Goal: Task Accomplishment & Management: Manage account settings

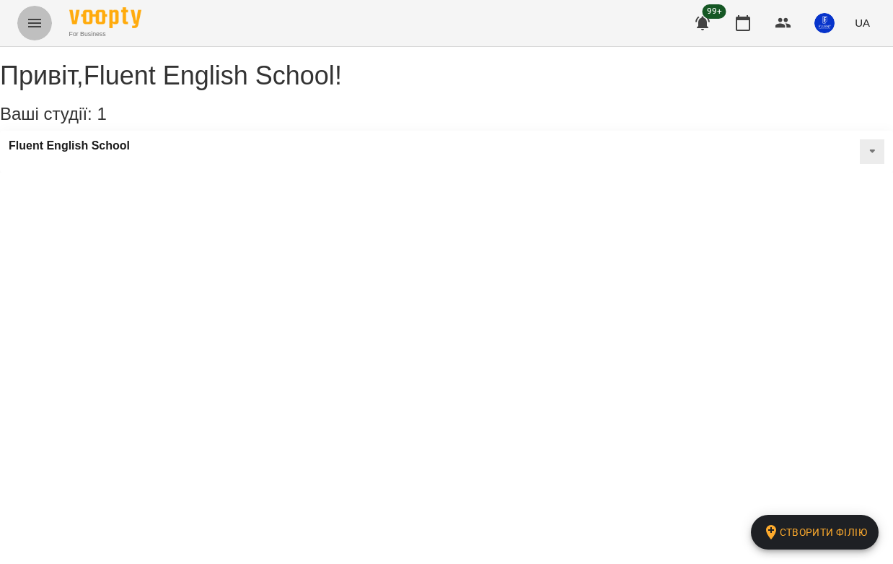
click at [21, 17] on button "Menu" at bounding box center [34, 23] width 35 height 35
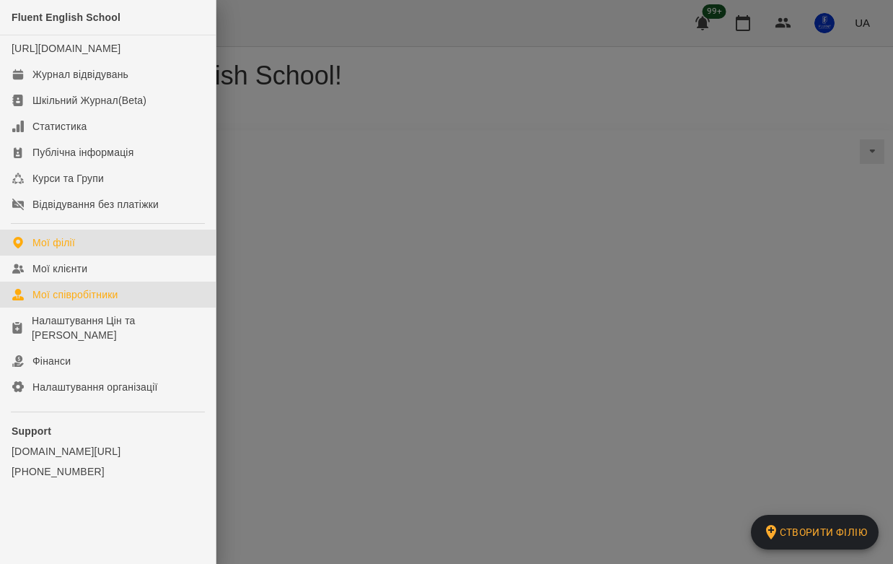
click at [66, 307] on link "Мої співробітники" at bounding box center [108, 294] width 216 height 26
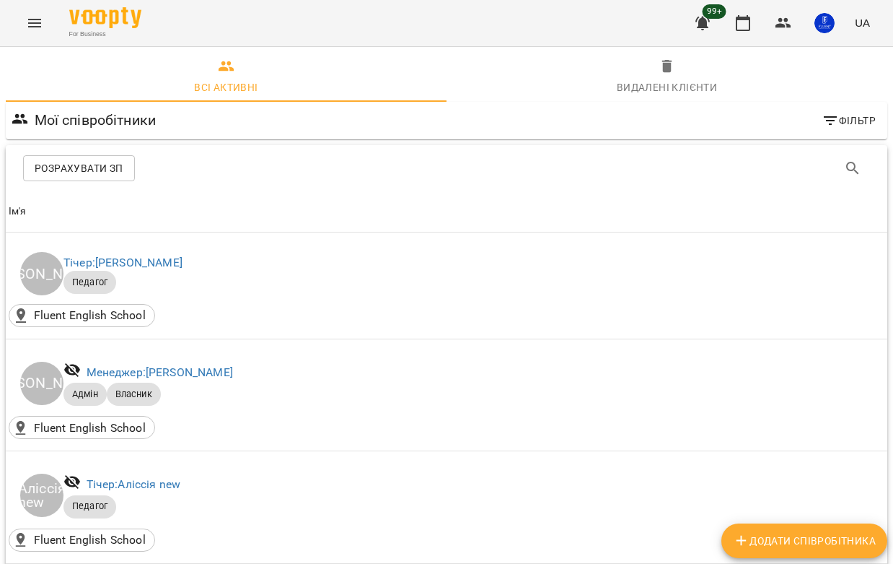
scroll to position [1588, 0]
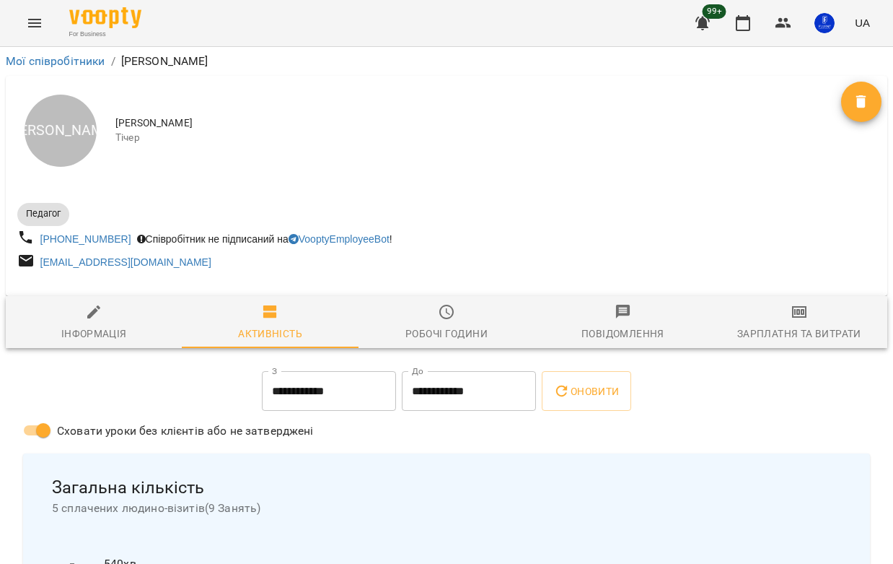
click at [339, 399] on input "**********" at bounding box center [329, 391] width 134 height 40
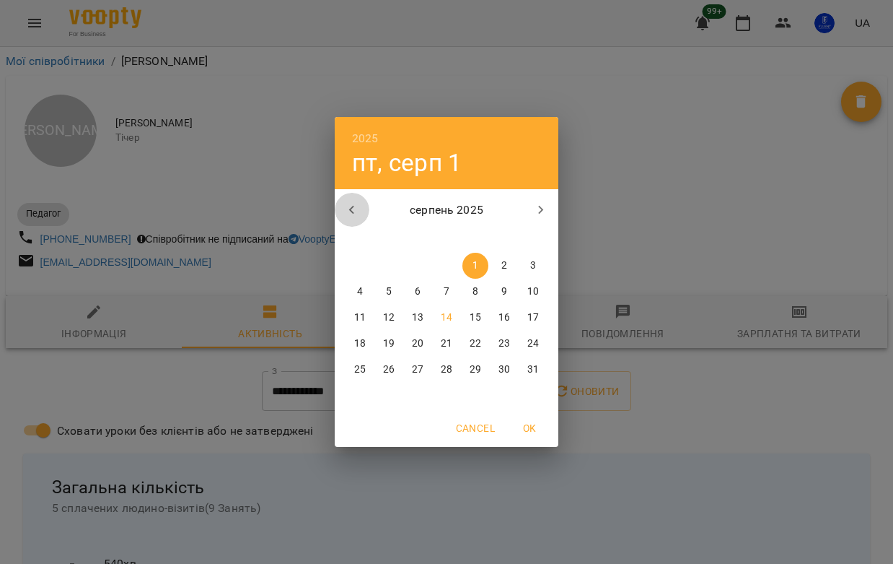
click at [352, 216] on icon "button" at bounding box center [351, 209] width 17 height 17
click at [360, 376] on p "28" at bounding box center [360, 369] width 12 height 14
type input "**********"
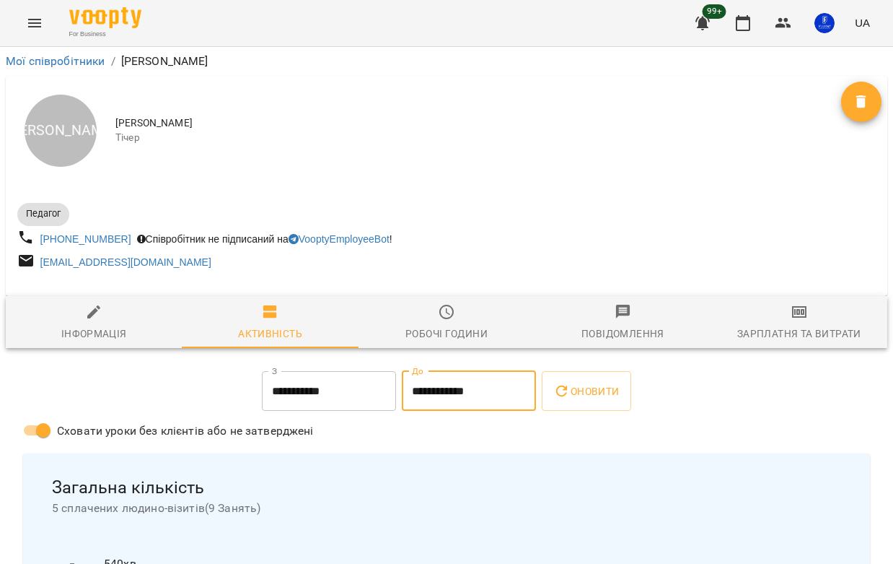
click at [414, 396] on input "**********" at bounding box center [469, 391] width 134 height 40
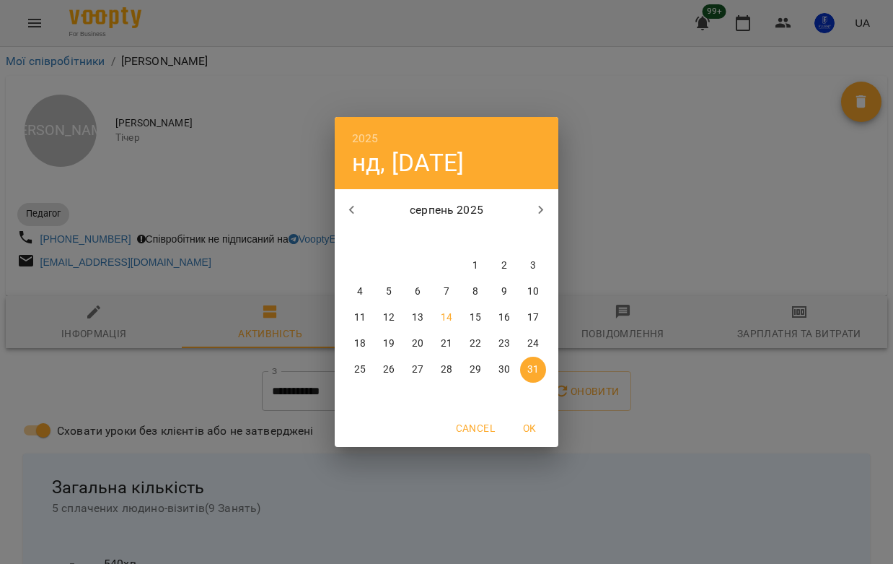
click at [537, 284] on p "10" at bounding box center [534, 291] width 12 height 14
type input "**********"
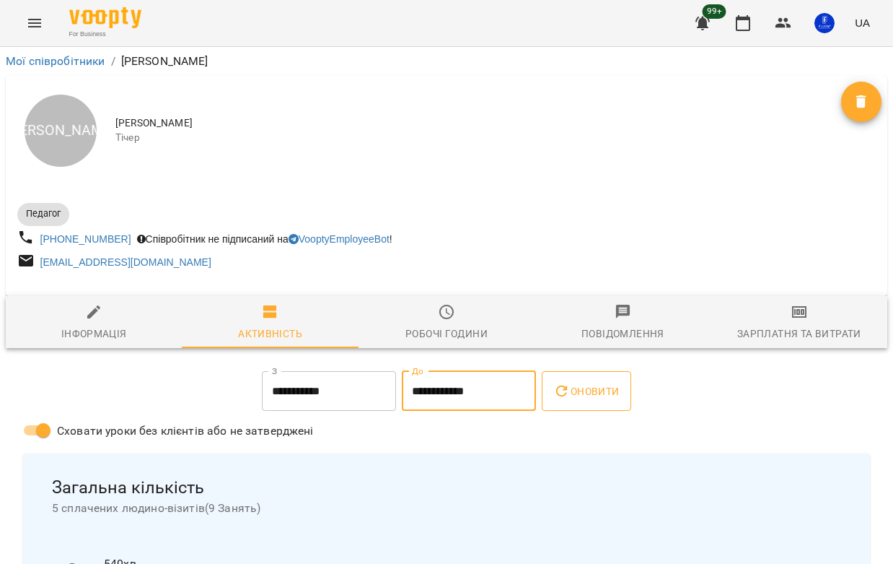
click at [562, 385] on icon "button" at bounding box center [561, 390] width 17 height 17
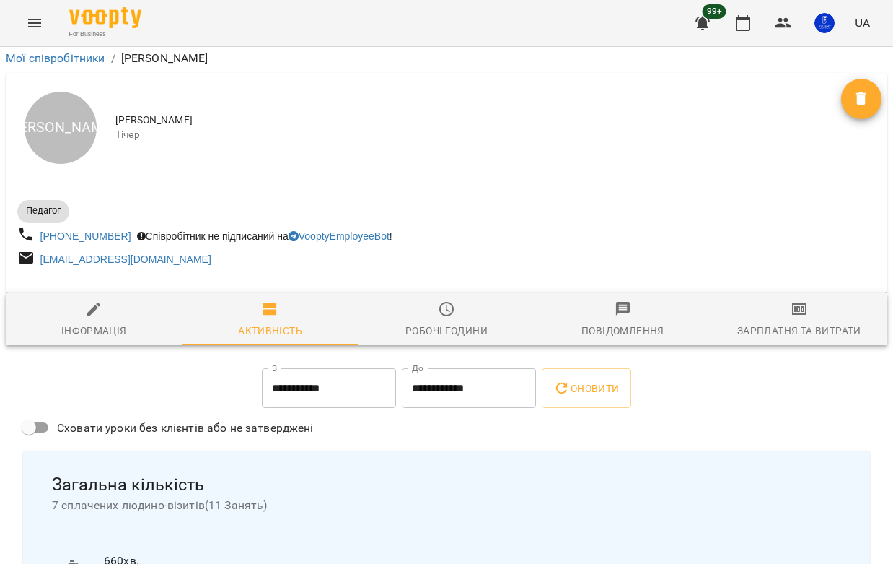
scroll to position [240, 0]
click at [592, 380] on span "Оновити" at bounding box center [586, 388] width 66 height 17
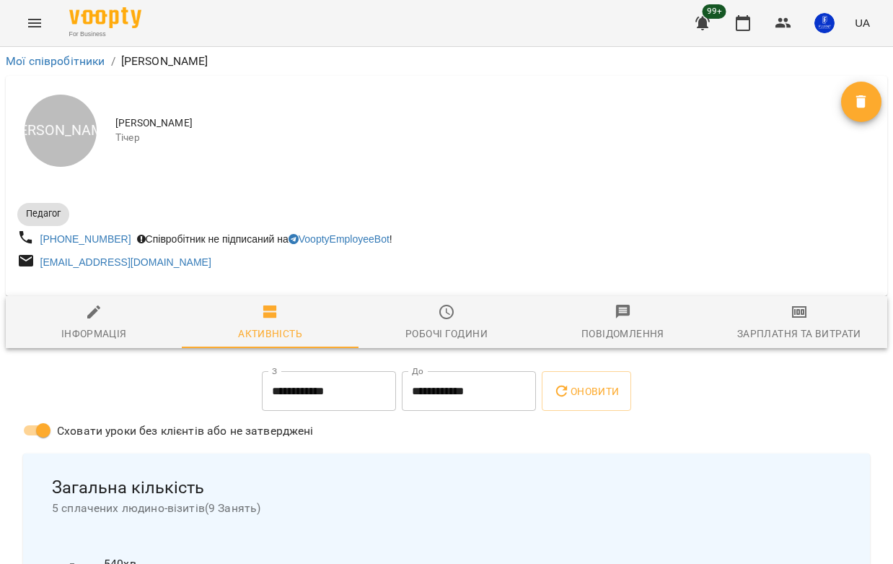
click at [310, 398] on input "**********" at bounding box center [329, 391] width 134 height 40
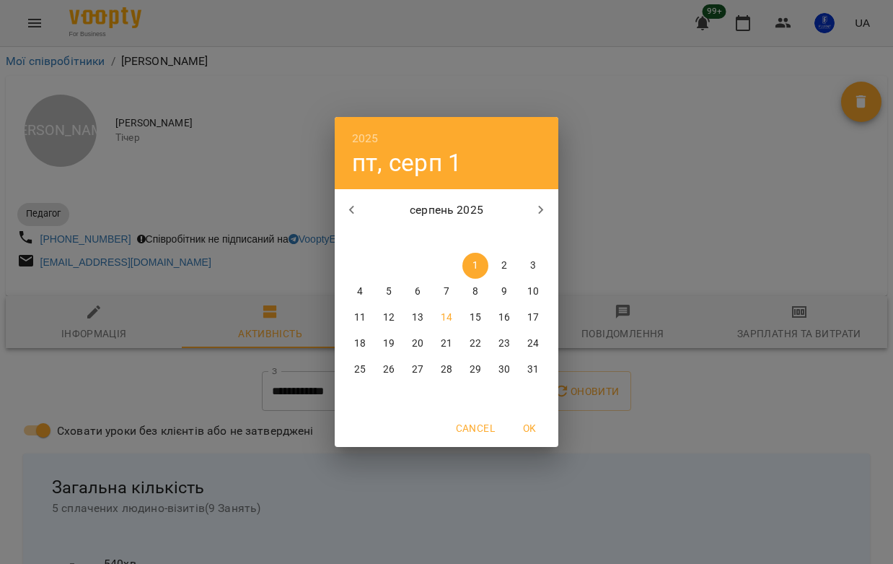
click at [349, 212] on icon "button" at bounding box center [351, 209] width 17 height 17
click at [365, 364] on p "28" at bounding box center [360, 369] width 12 height 14
type input "**********"
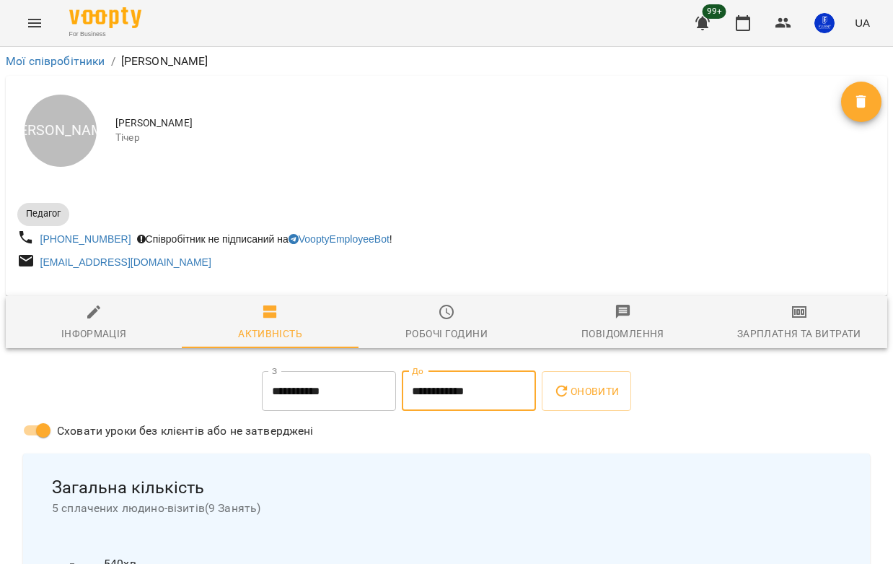
click at [464, 400] on input "**********" at bounding box center [469, 391] width 134 height 40
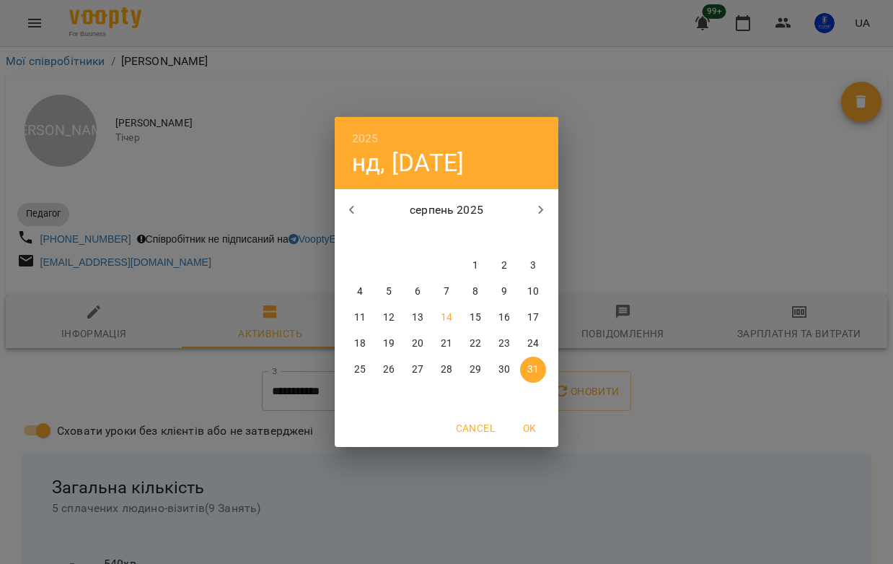
click at [534, 256] on button "3" at bounding box center [533, 266] width 26 height 26
type input "**********"
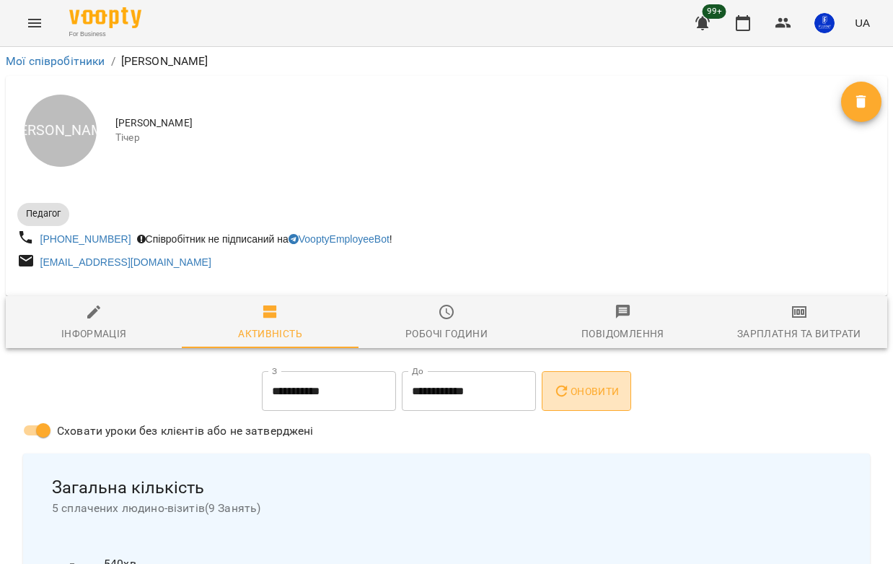
click at [579, 406] on button "Оновити" at bounding box center [586, 391] width 89 height 40
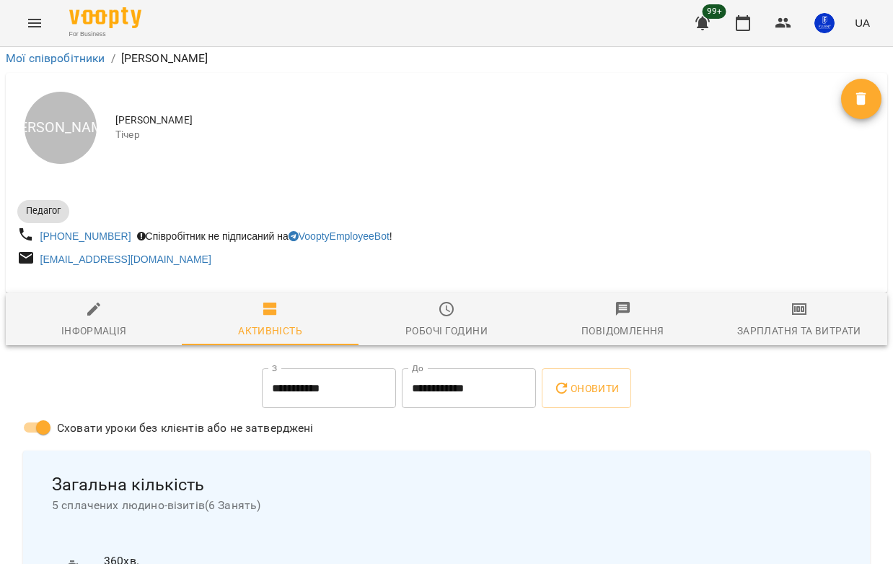
scroll to position [226, 0]
click at [437, 368] on input "**********" at bounding box center [469, 388] width 134 height 40
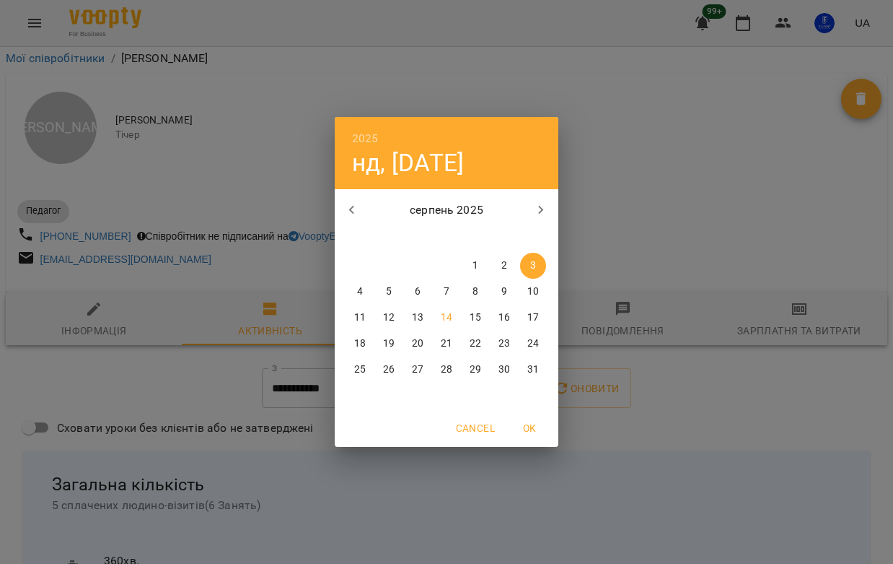
click at [537, 297] on p "10" at bounding box center [534, 291] width 12 height 14
type input "**********"
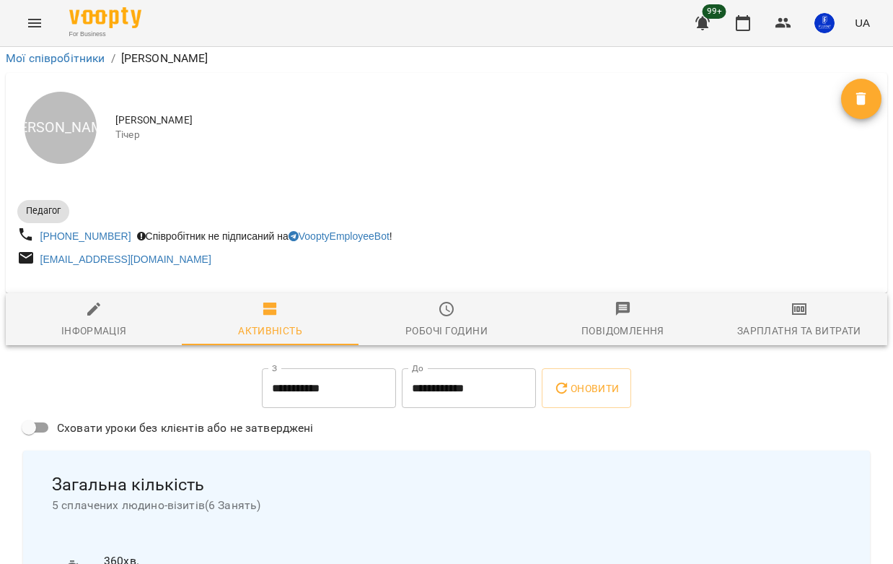
click at [576, 365] on div "Оновити" at bounding box center [586, 388] width 95 height 46
click at [568, 368] on button "Оновити" at bounding box center [586, 388] width 89 height 40
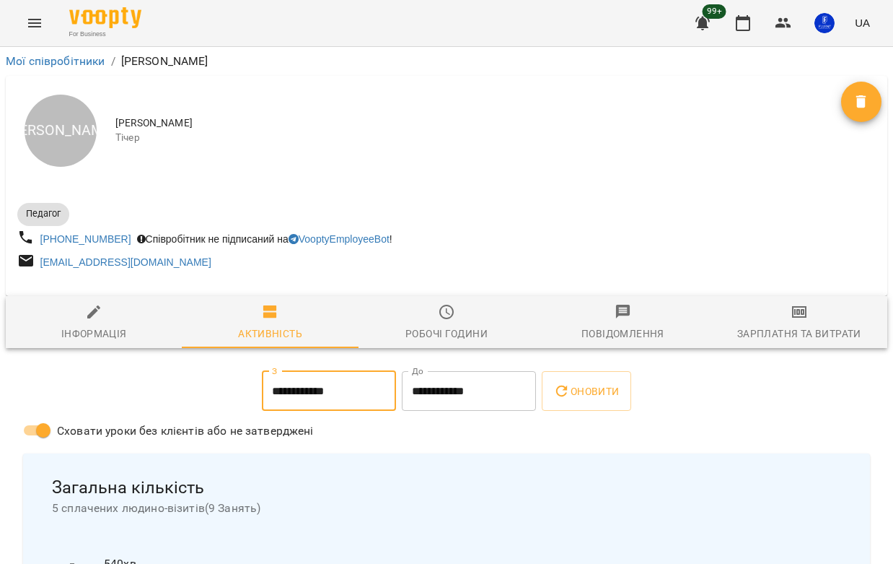
click at [282, 385] on input "**********" at bounding box center [329, 391] width 134 height 40
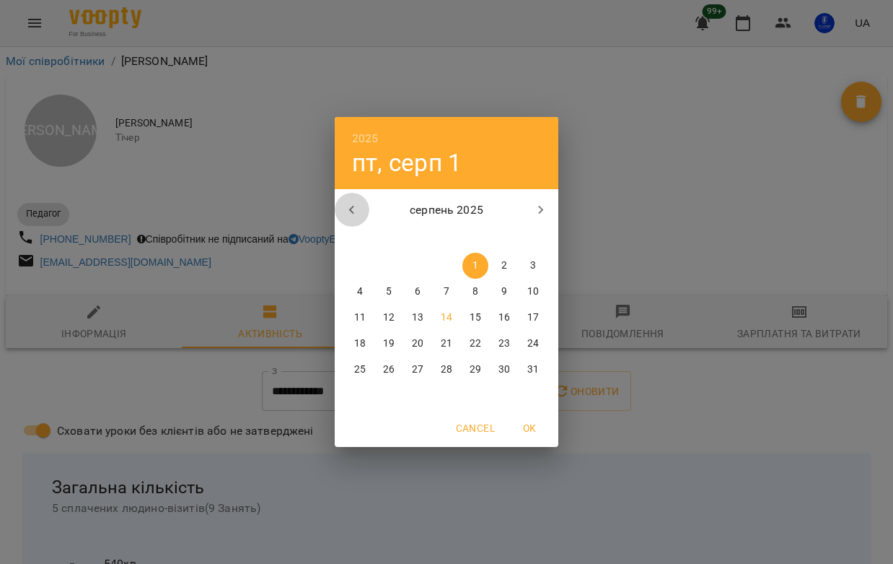
click at [359, 206] on icon "button" at bounding box center [351, 209] width 17 height 17
click at [364, 375] on p "28" at bounding box center [360, 369] width 12 height 14
type input "**********"
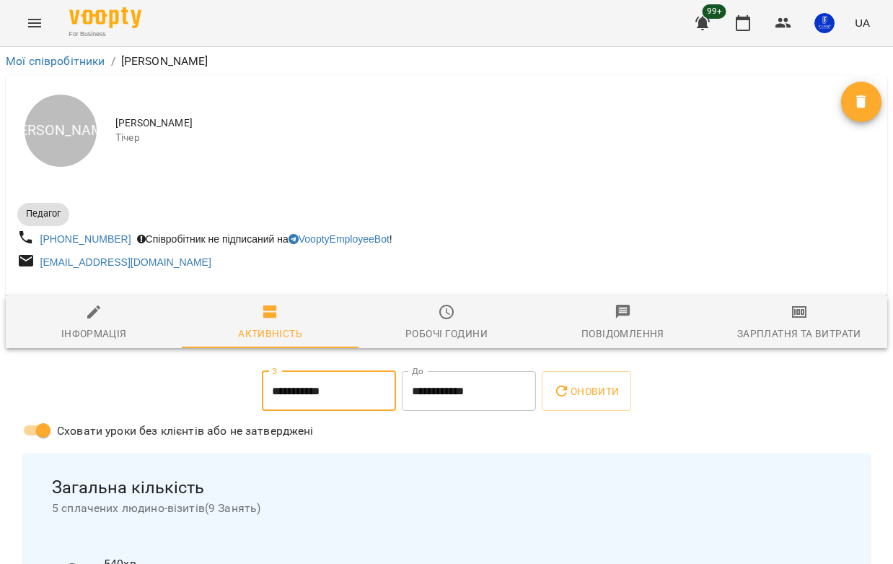
click at [467, 403] on input "**********" at bounding box center [469, 391] width 134 height 40
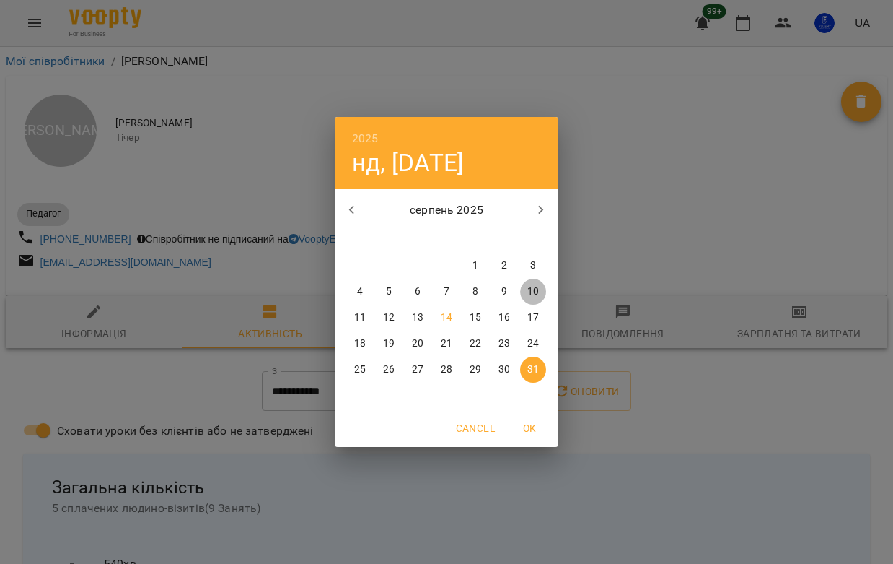
click at [540, 286] on span "10" at bounding box center [533, 291] width 26 height 14
type input "**********"
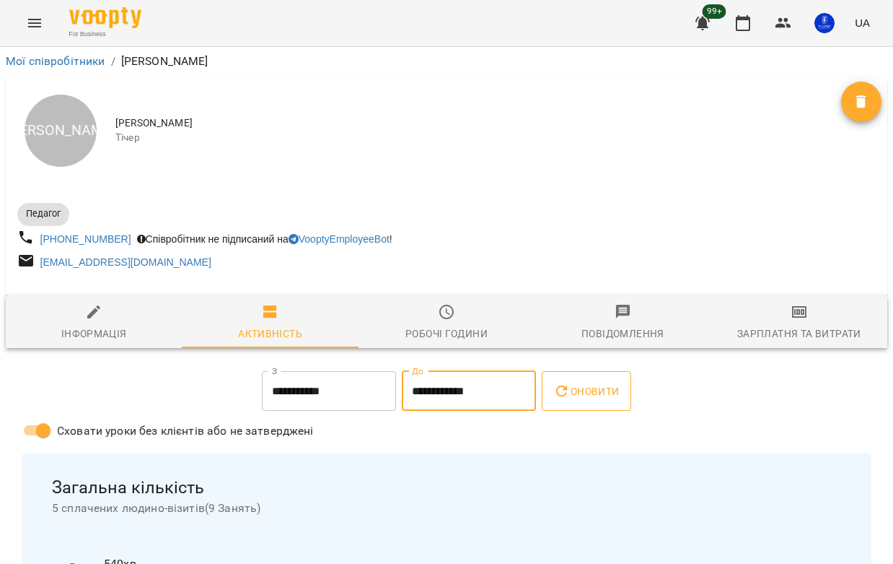
click at [571, 399] on icon "button" at bounding box center [561, 390] width 17 height 17
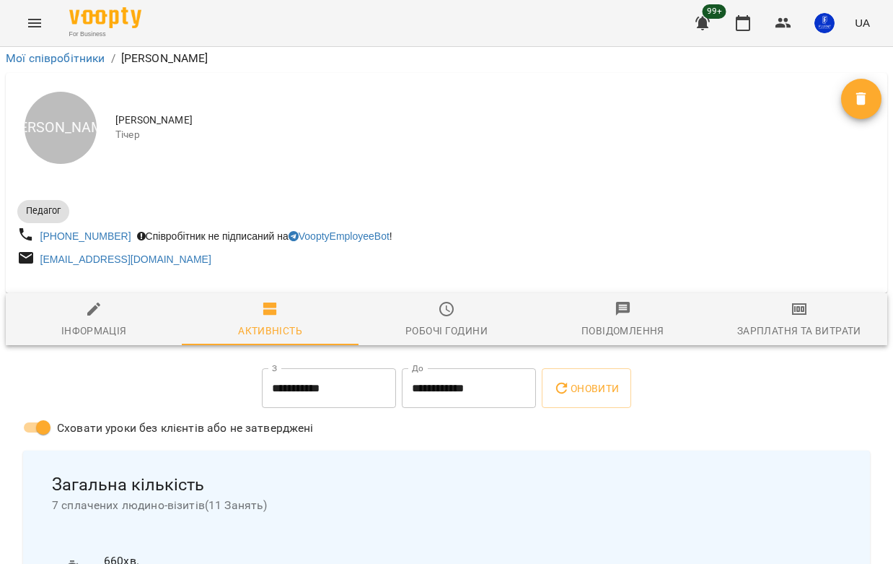
scroll to position [287, 0]
click at [591, 380] on span "Оновити" at bounding box center [586, 388] width 66 height 17
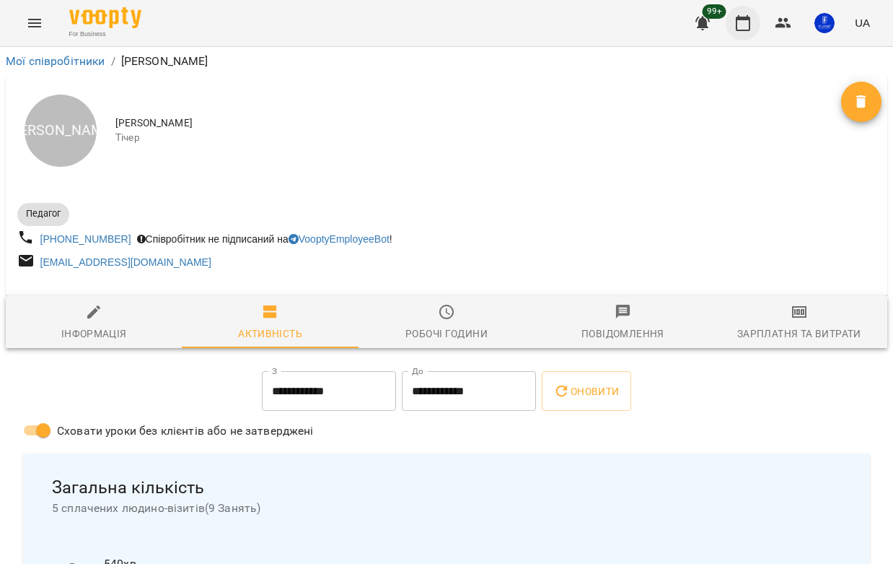
click at [745, 19] on icon "button" at bounding box center [743, 23] width 14 height 16
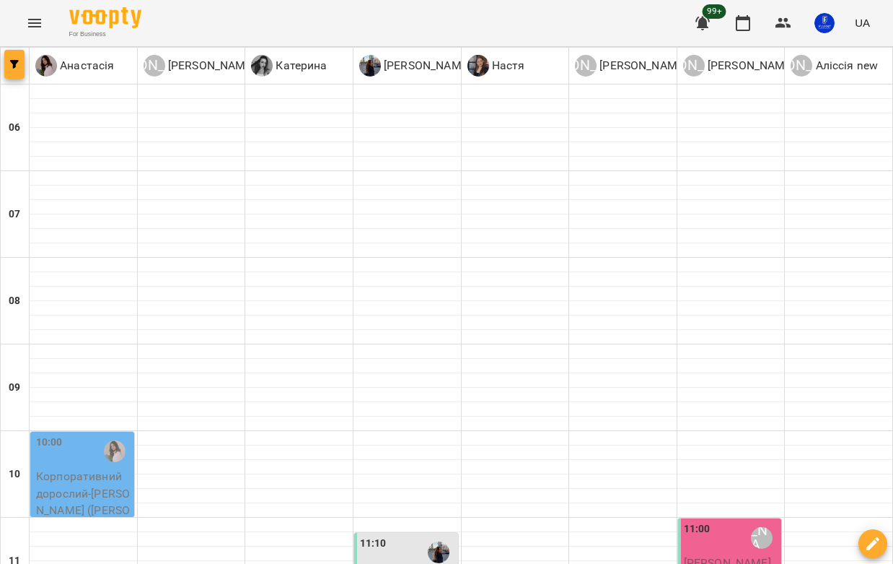
click at [10, 61] on icon "button" at bounding box center [14, 64] width 9 height 9
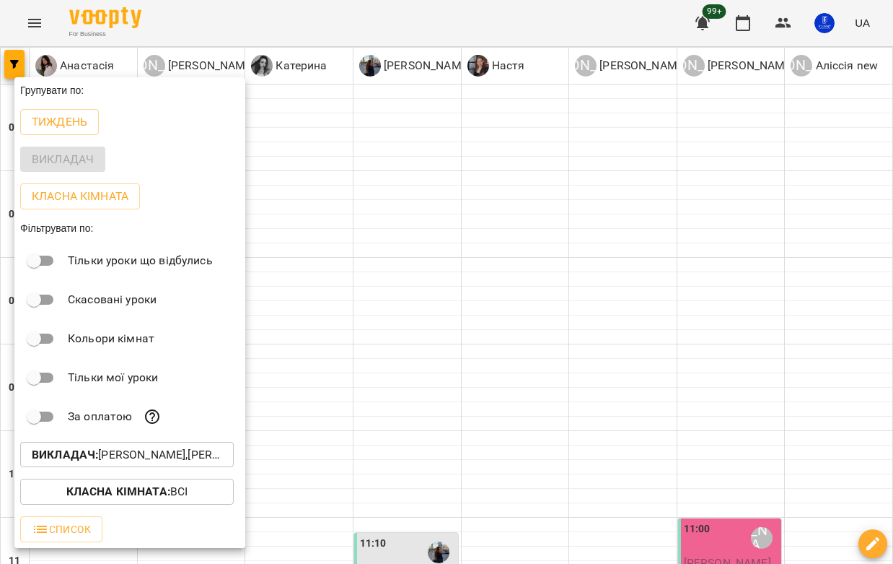
click at [111, 453] on p "Викладач : [PERSON_NAME],[PERSON_NAME],[PERSON_NAME] ,[PERSON_NAME],[PERSON_NAM…" at bounding box center [127, 454] width 191 height 17
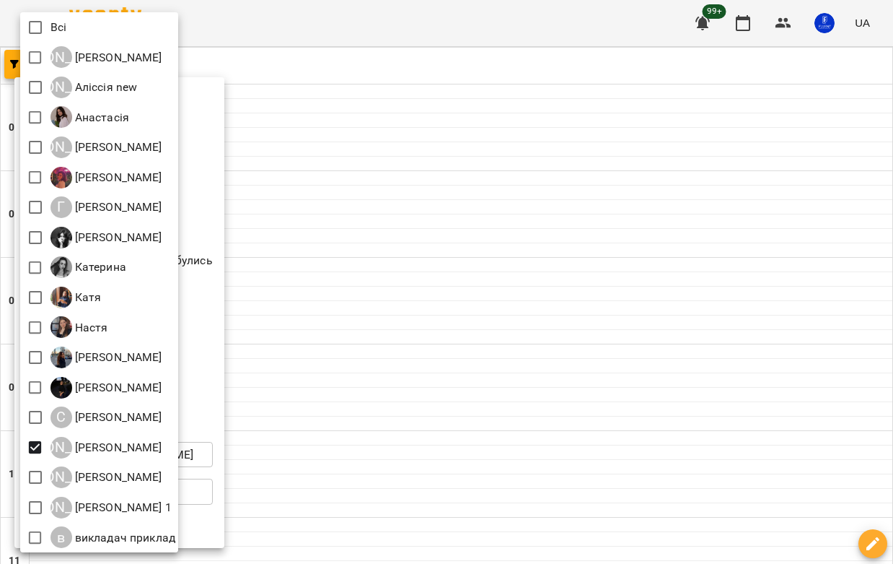
click at [354, 195] on div at bounding box center [446, 282] width 893 height 564
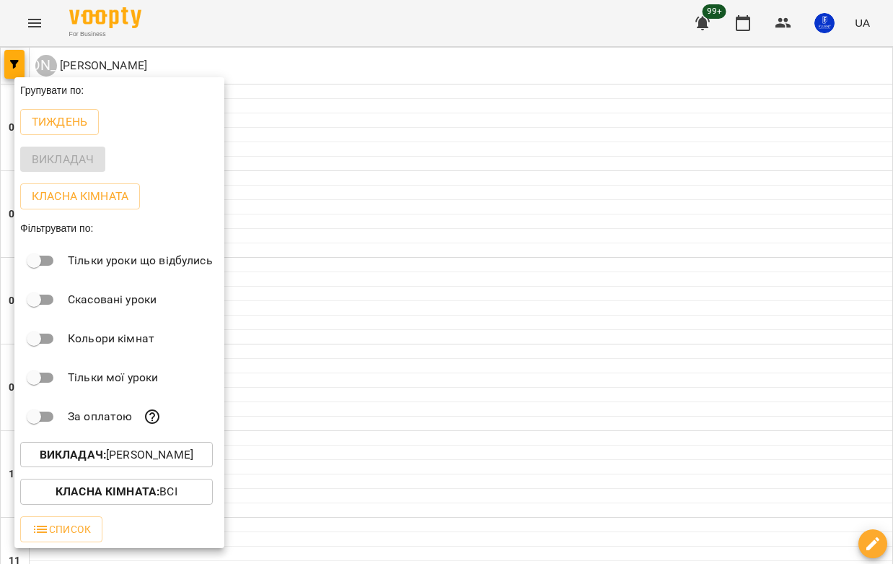
click at [346, 460] on div at bounding box center [446, 282] width 893 height 564
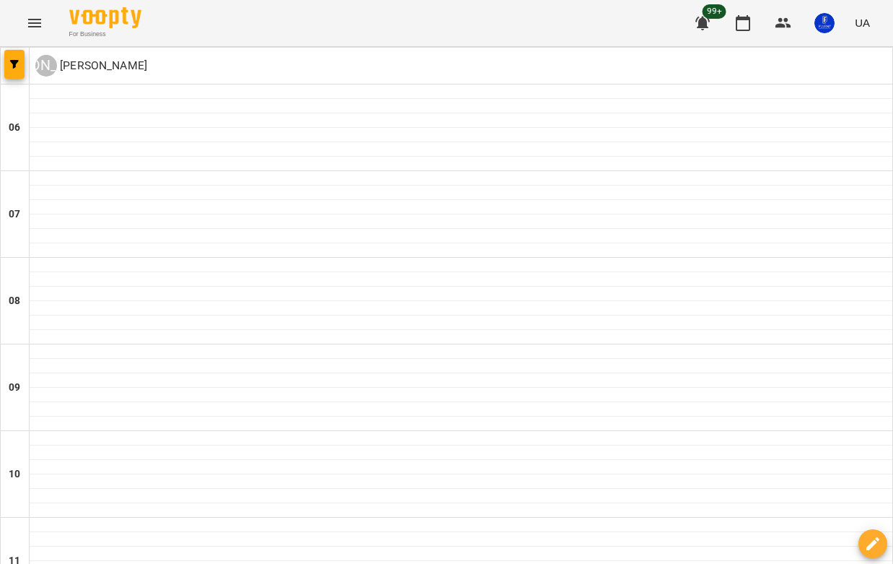
type input "**********"
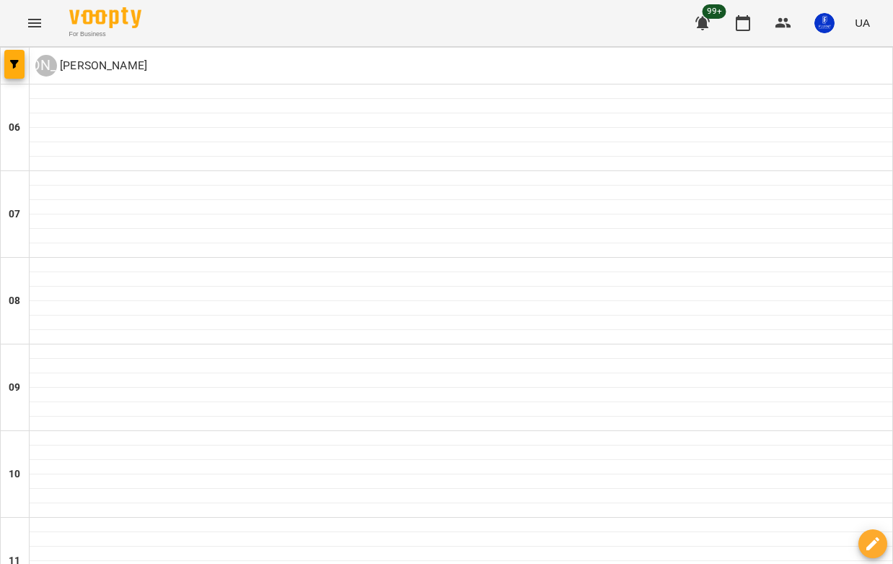
type input "**********"
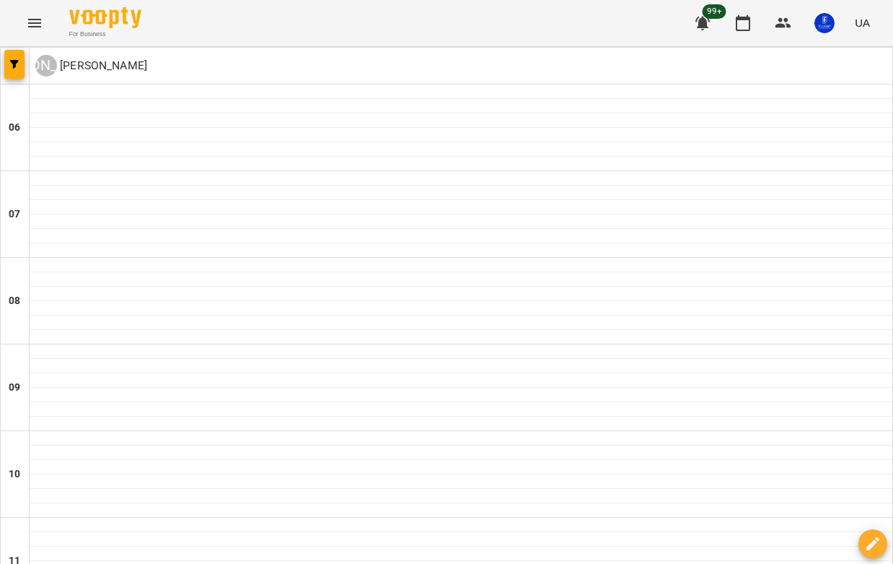
type input "**********"
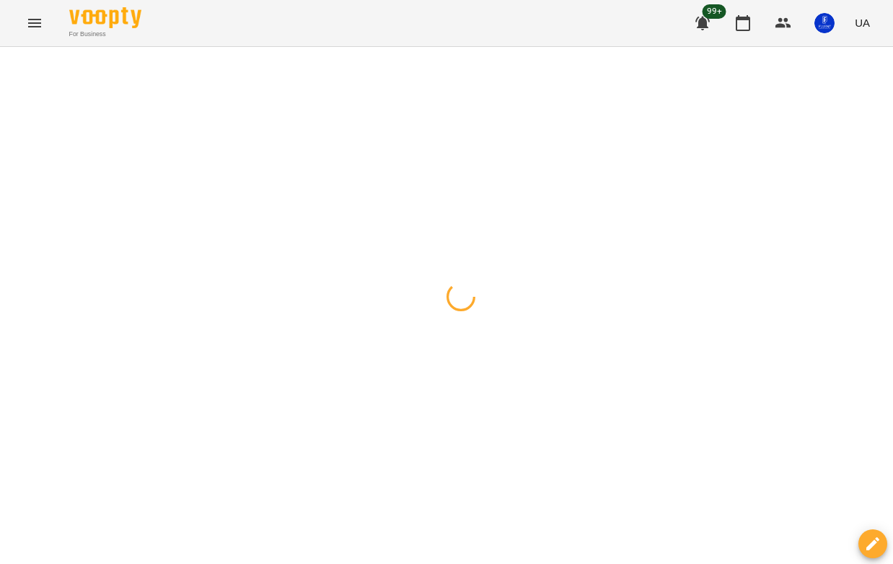
click at [530, 47] on div at bounding box center [446, 47] width 893 height 0
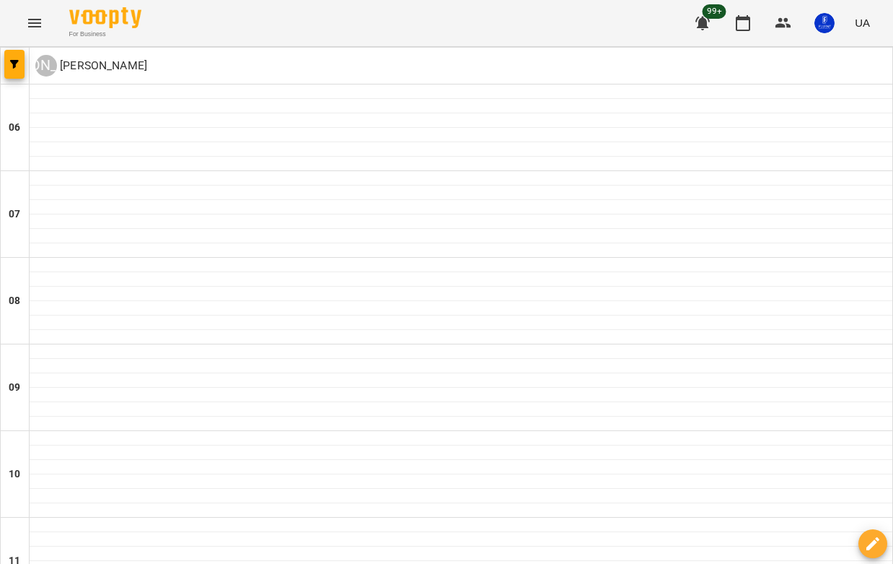
type input "**********"
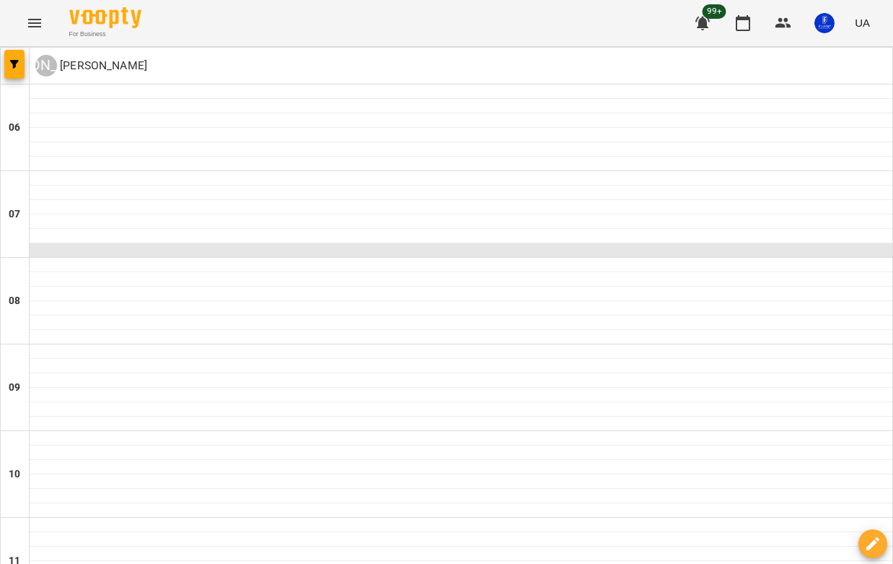
scroll to position [98, 0]
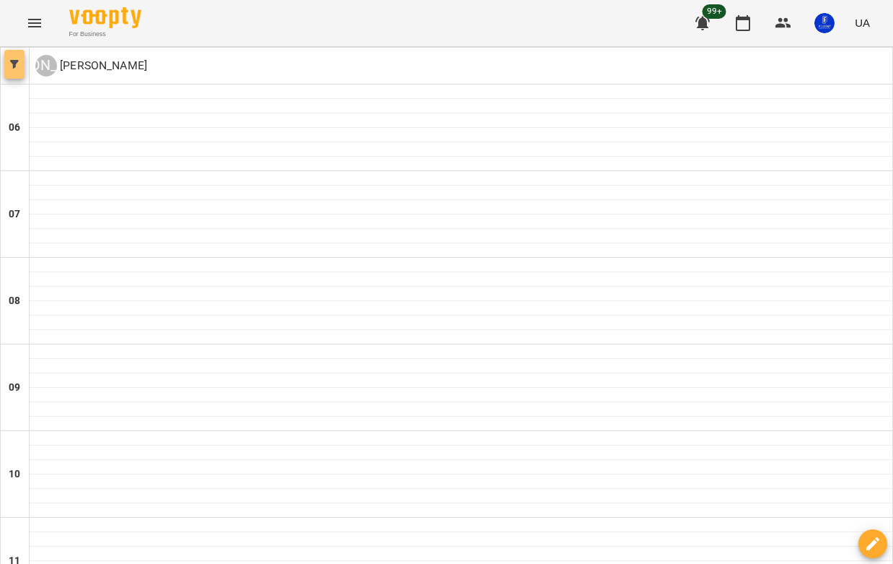
click at [12, 71] on button "button" at bounding box center [14, 64] width 20 height 29
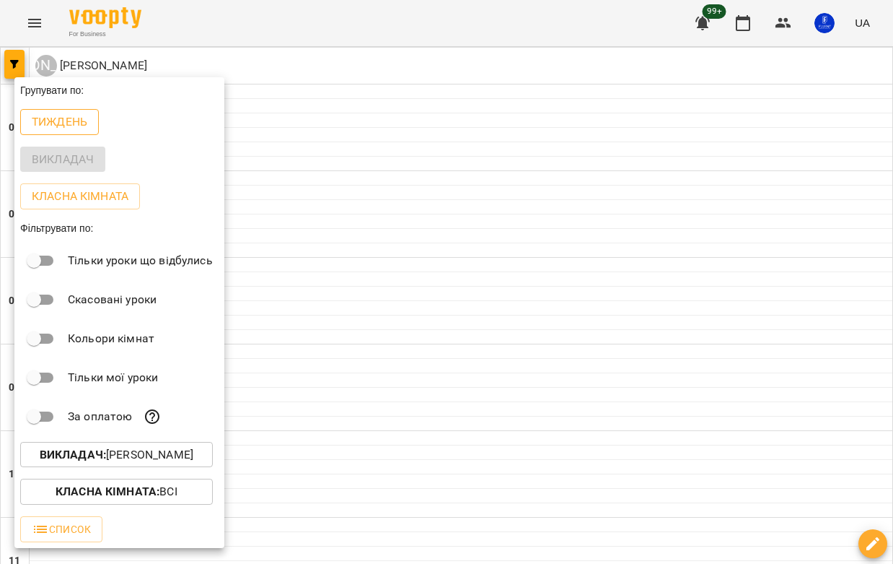
click at [61, 135] on button "Тиждень" at bounding box center [59, 122] width 79 height 26
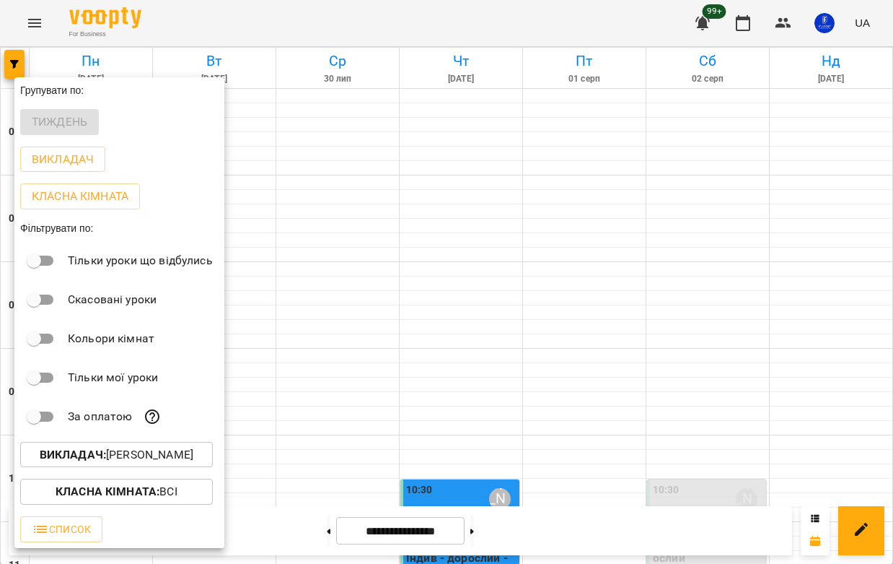
click at [354, 141] on div at bounding box center [446, 282] width 893 height 564
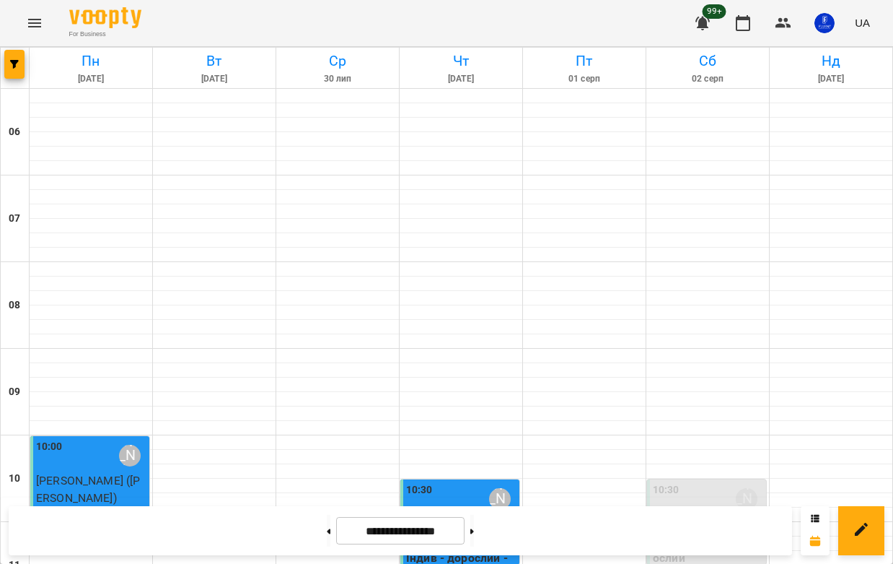
scroll to position [198, 0]
click at [755, 488] on div "[PERSON_NAME]" at bounding box center [747, 499] width 22 height 22
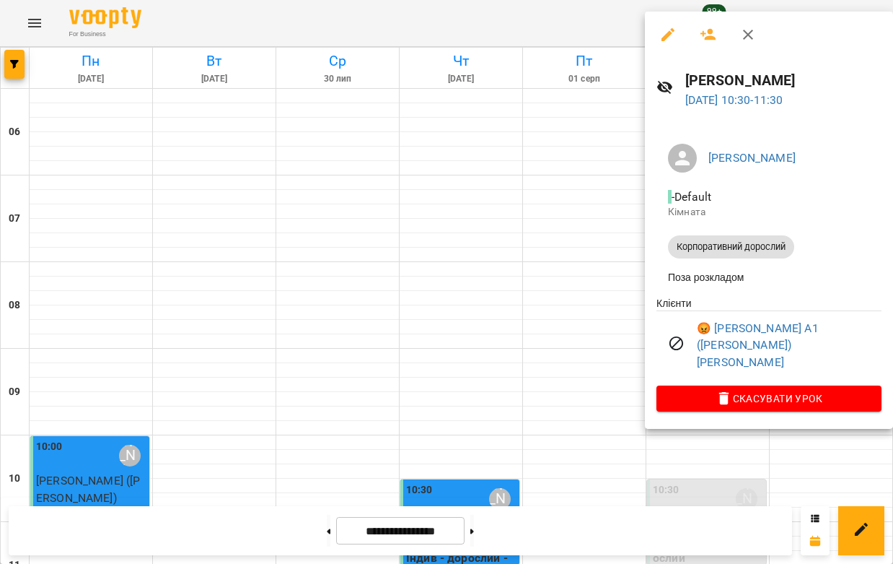
click at [619, 246] on div at bounding box center [446, 282] width 893 height 564
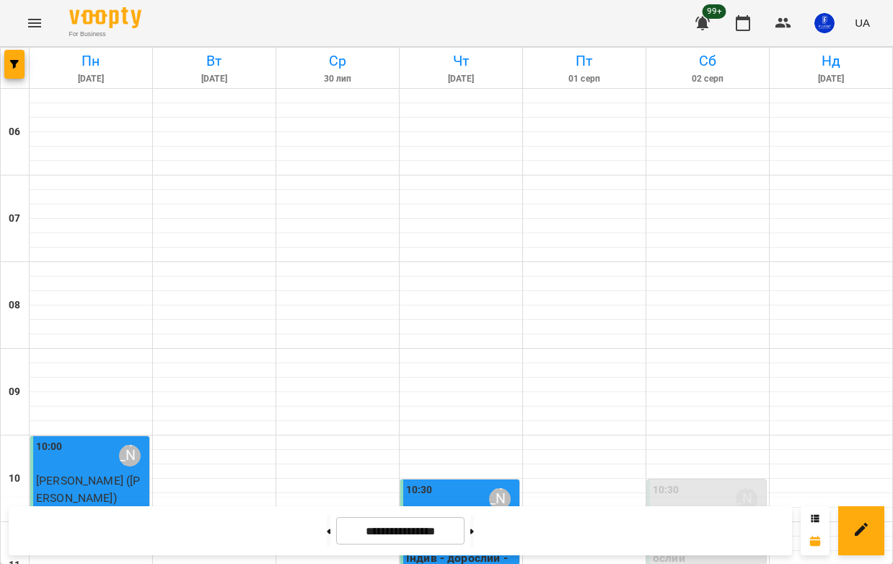
scroll to position [387, 0]
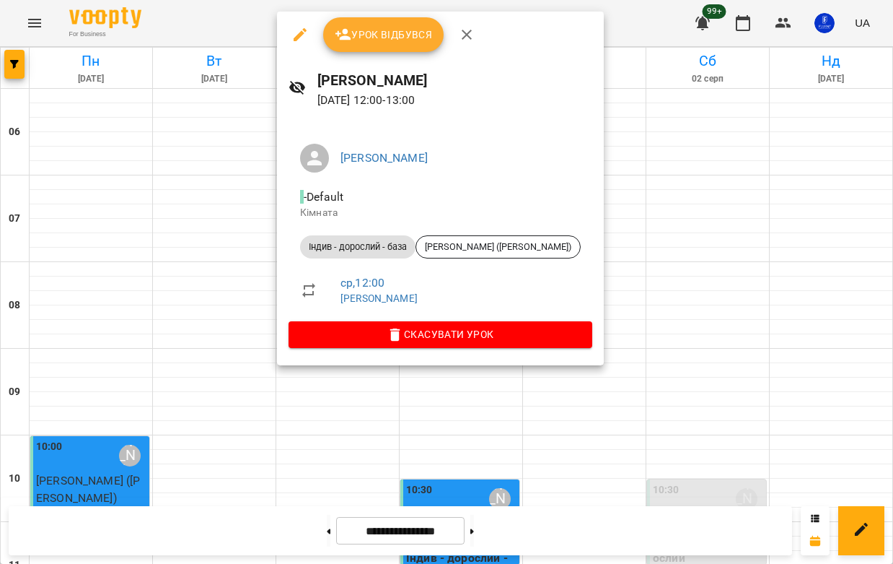
click at [596, 241] on div at bounding box center [446, 282] width 893 height 564
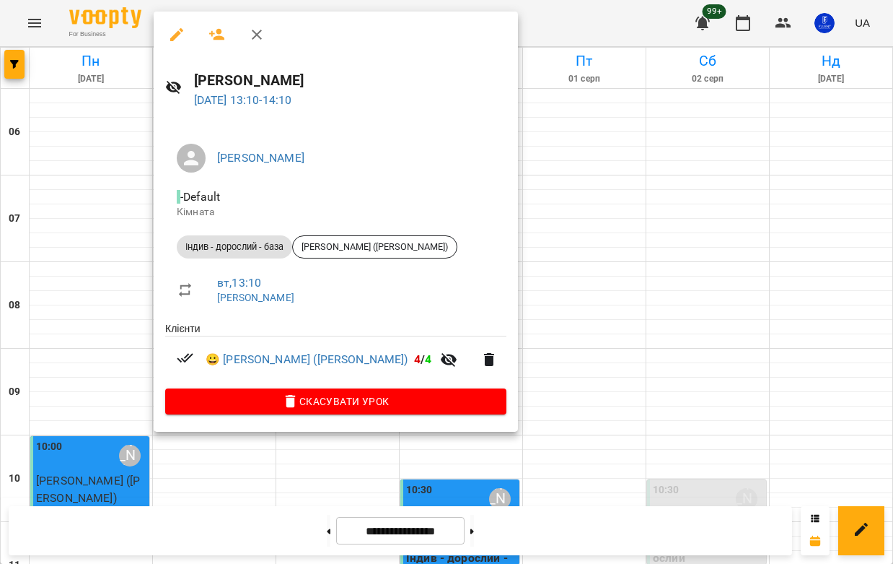
click at [528, 276] on div at bounding box center [446, 282] width 893 height 564
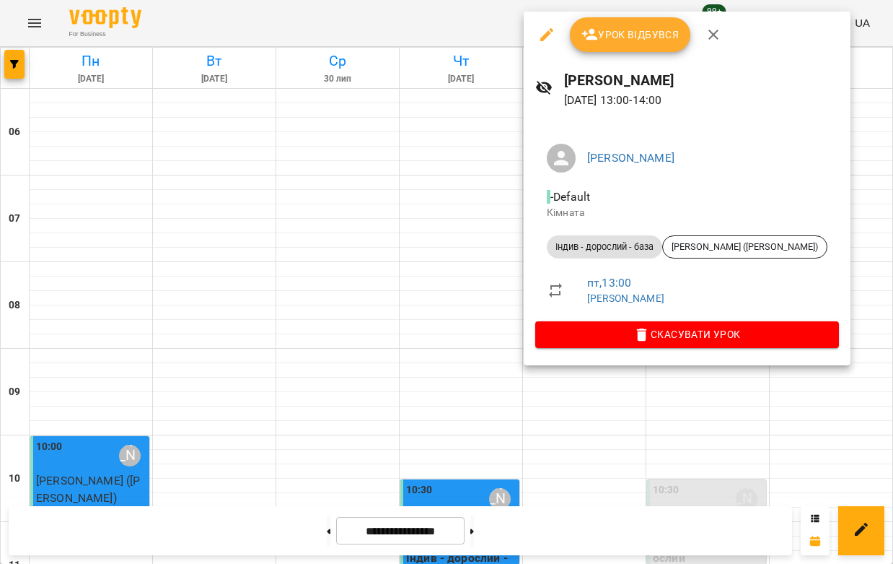
click at [447, 362] on div at bounding box center [446, 282] width 893 height 564
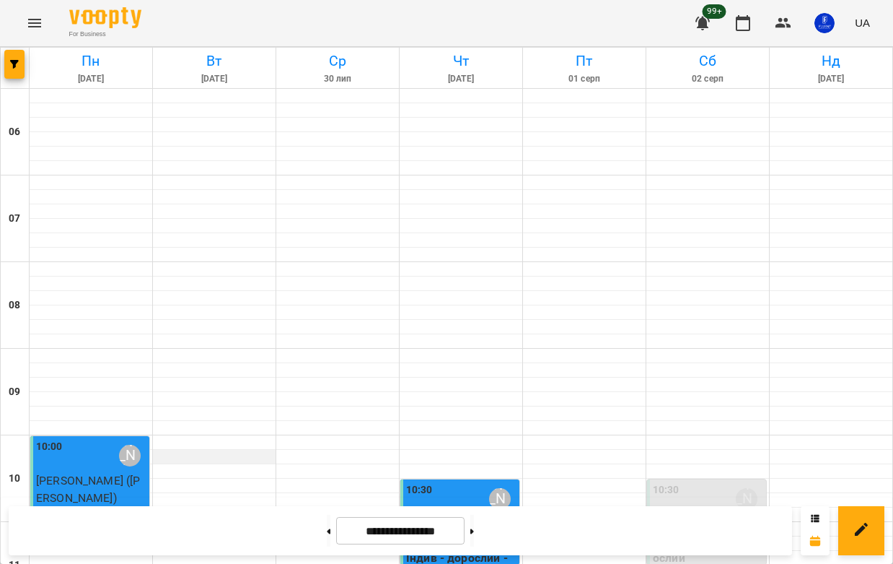
scroll to position [281, 0]
click at [105, 473] on span "[PERSON_NAME] ([PERSON_NAME])" at bounding box center [88, 488] width 105 height 31
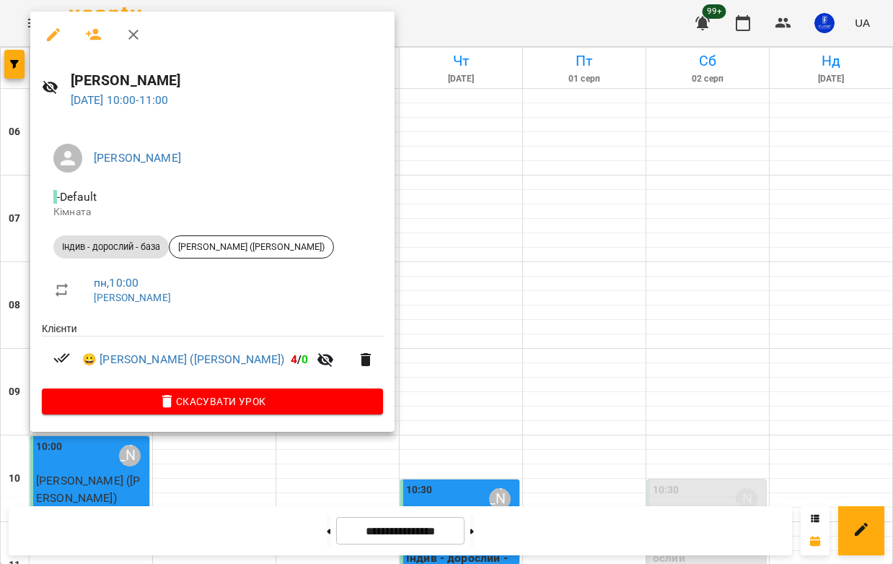
click at [423, 214] on div at bounding box center [446, 282] width 893 height 564
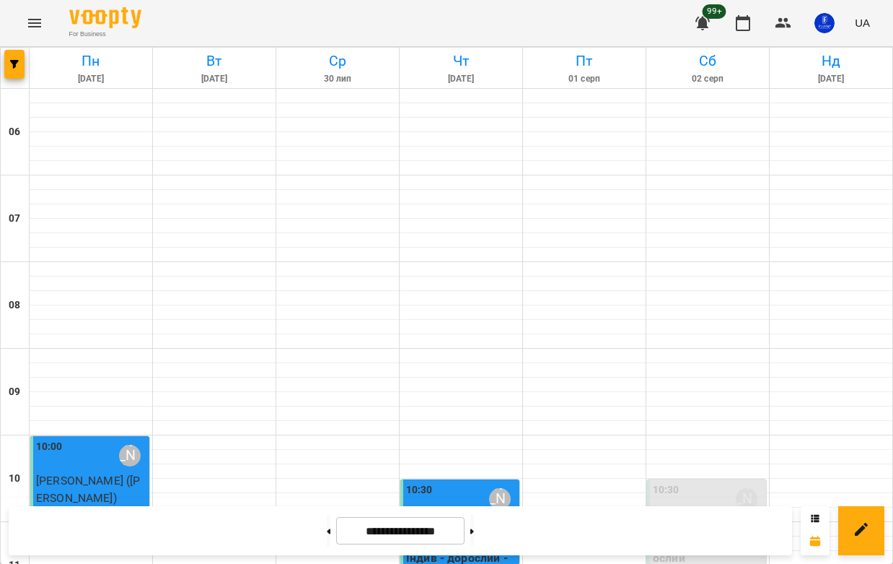
scroll to position [1149, 0]
click at [474, 522] on button at bounding box center [472, 531] width 4 height 32
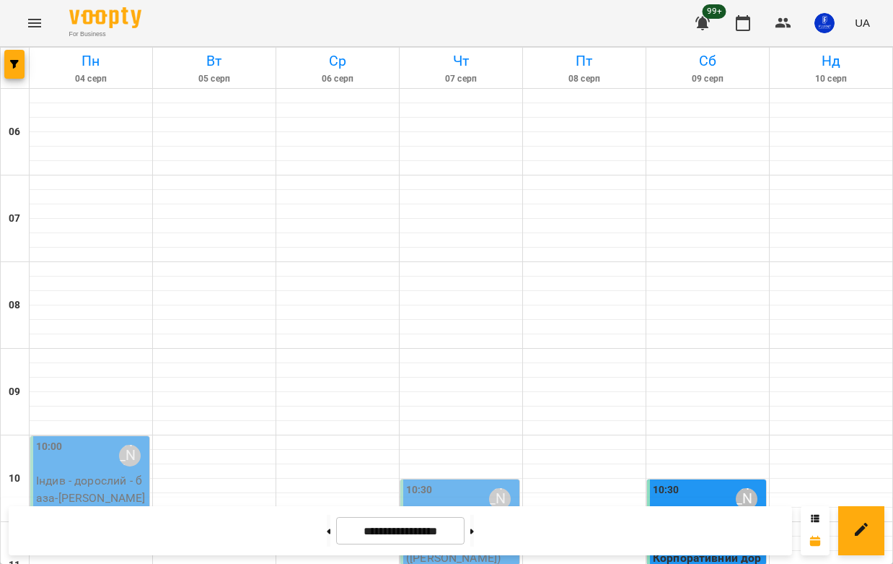
scroll to position [179, 0]
click at [95, 439] on div "10:00 [PERSON_NAME]" at bounding box center [91, 455] width 110 height 33
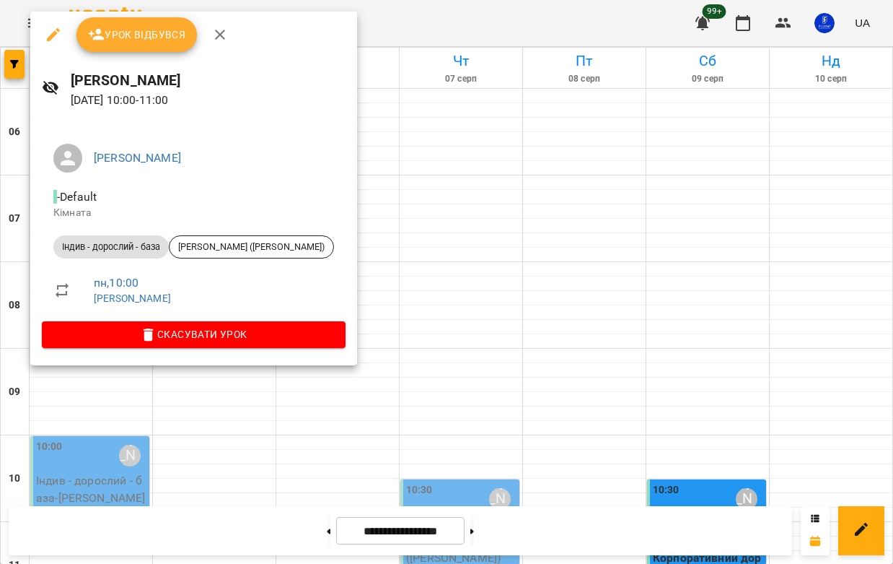
click at [380, 232] on div at bounding box center [446, 282] width 893 height 564
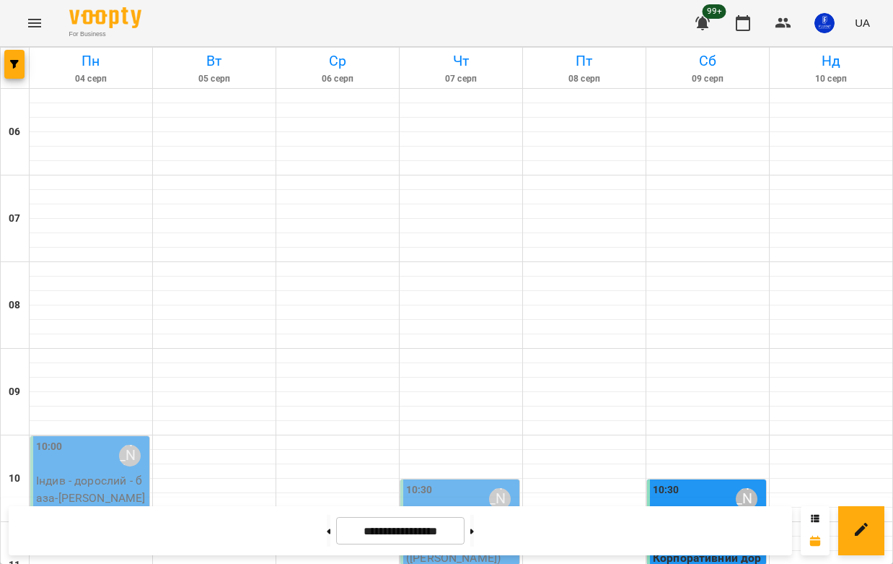
scroll to position [512, 0]
click at [19, 67] on span "button" at bounding box center [14, 64] width 20 height 9
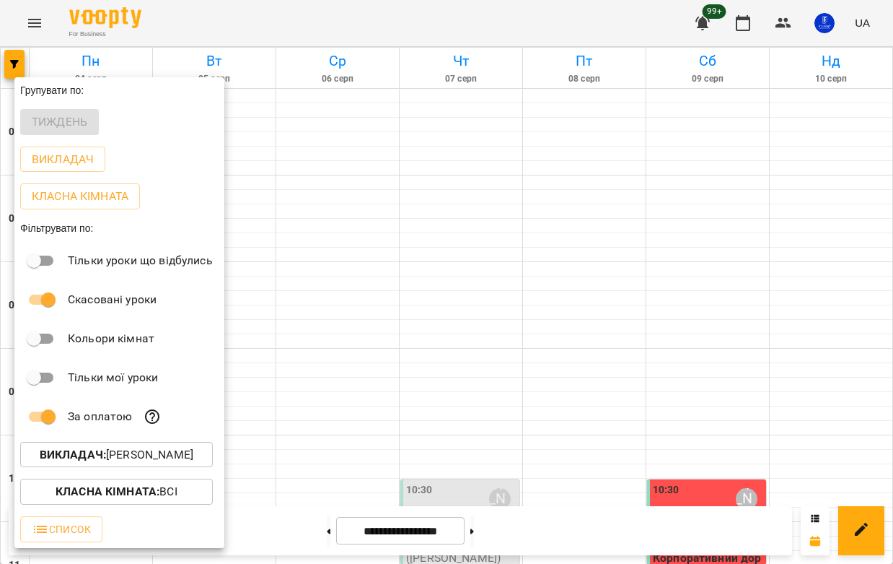
click at [372, 273] on div at bounding box center [446, 282] width 893 height 564
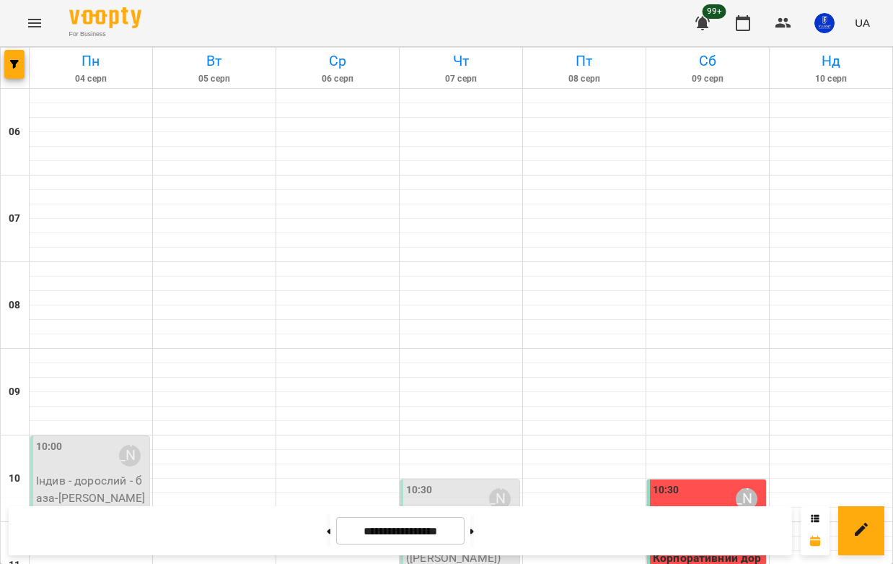
scroll to position [268, 0]
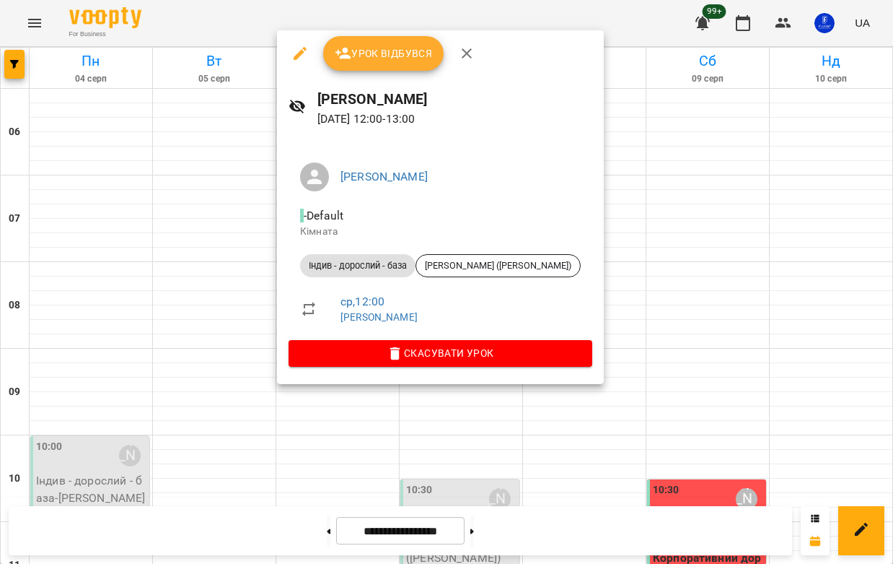
click at [347, 437] on div at bounding box center [446, 282] width 893 height 564
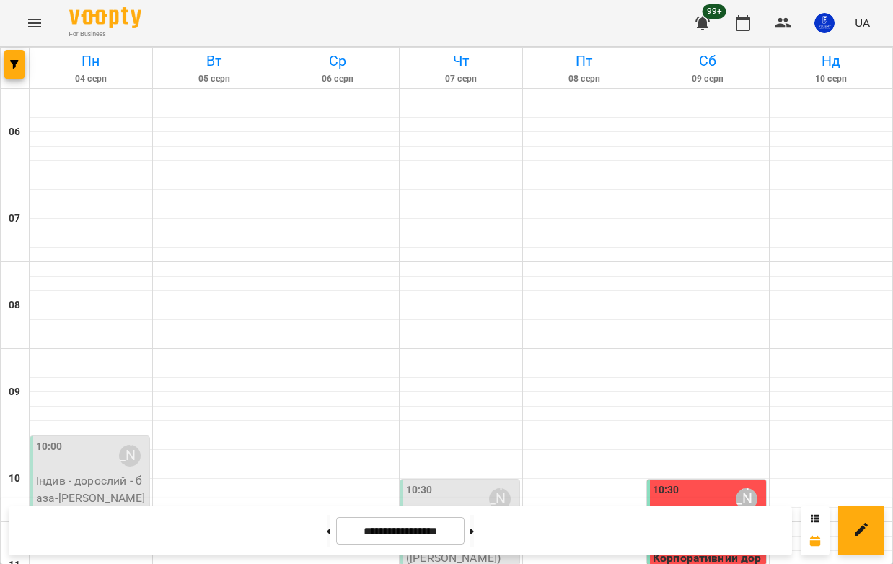
click at [463, 515] on p "Індив - дорослий - база - [PERSON_NAME] ([GEOGRAPHIC_DATA])" at bounding box center [461, 540] width 110 height 51
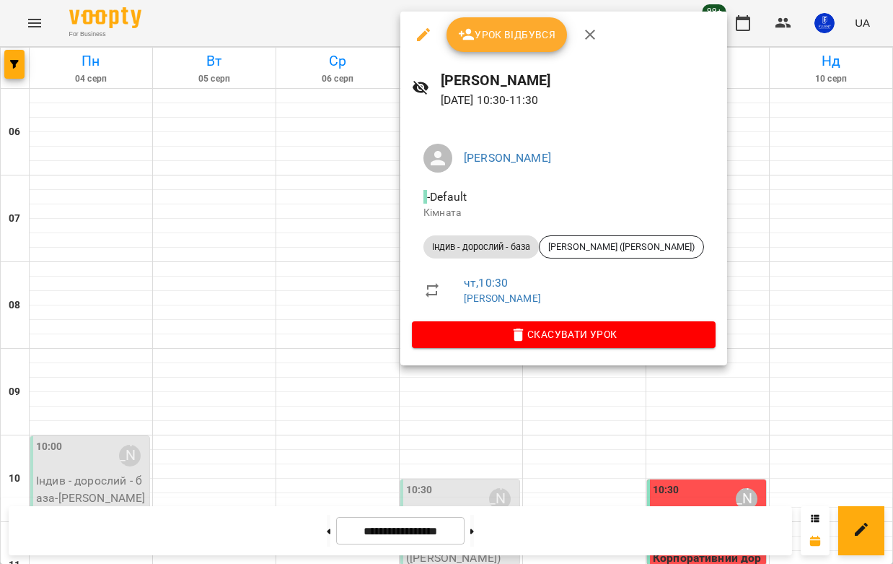
click at [332, 429] on div at bounding box center [446, 282] width 893 height 564
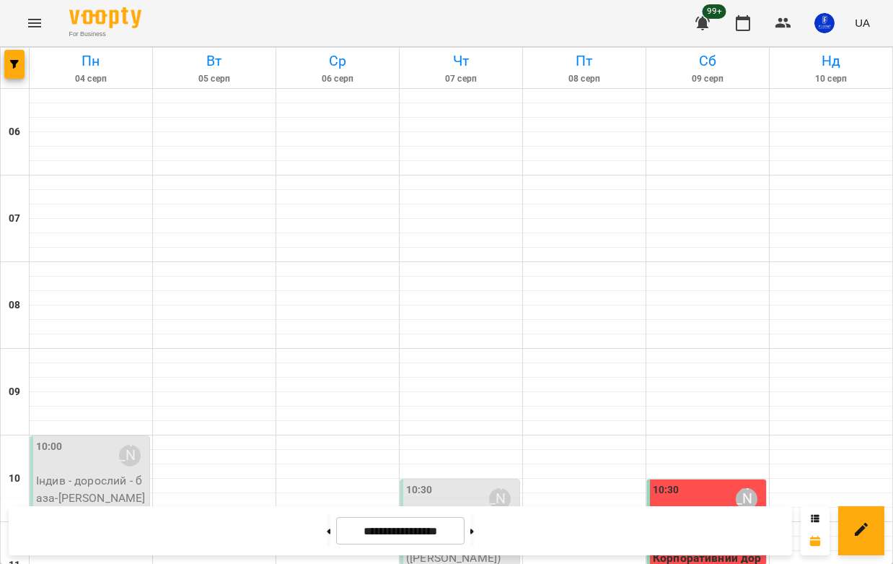
click at [94, 472] on p "Індив - дорослий - база - [PERSON_NAME] ([GEOGRAPHIC_DATA])" at bounding box center [91, 497] width 110 height 51
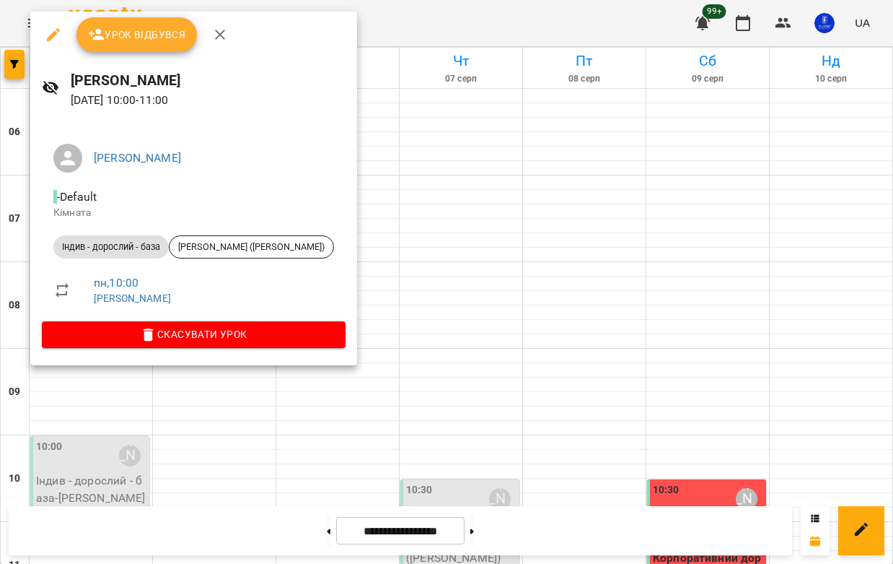
click at [345, 203] on div at bounding box center [446, 282] width 893 height 564
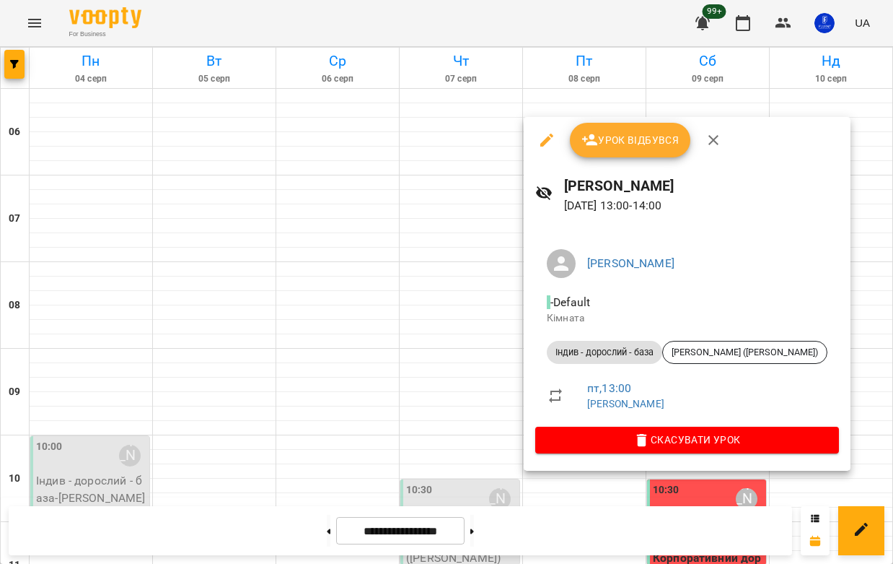
click at [401, 424] on div at bounding box center [446, 282] width 893 height 564
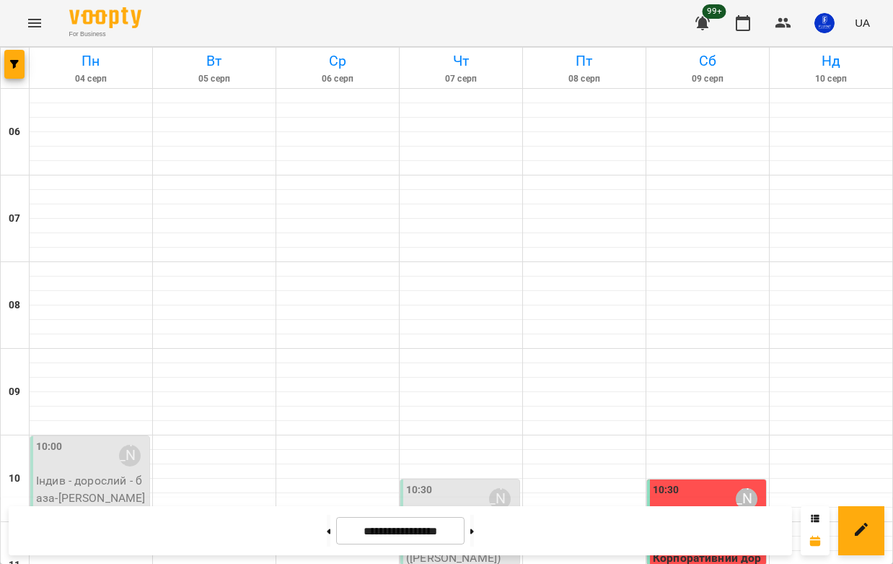
scroll to position [451, 0]
click at [327, 536] on button at bounding box center [329, 531] width 4 height 32
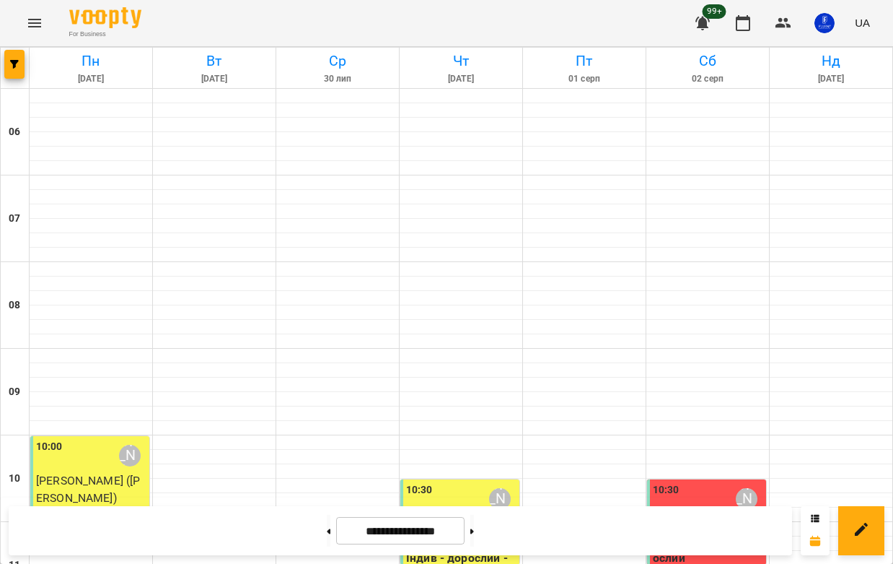
scroll to position [52, 0]
click at [457, 482] on div "10:30 [PERSON_NAME]" at bounding box center [461, 498] width 110 height 33
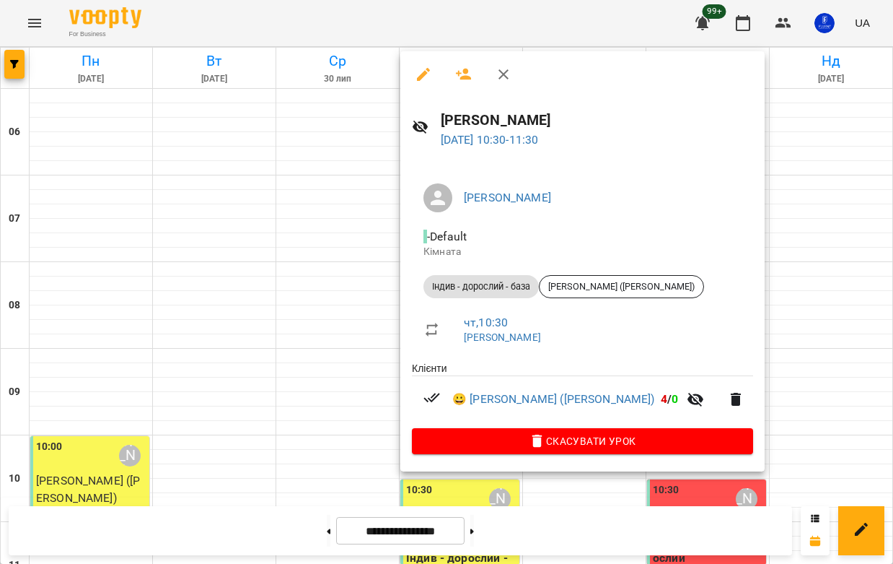
click at [743, 181] on div at bounding box center [446, 282] width 893 height 564
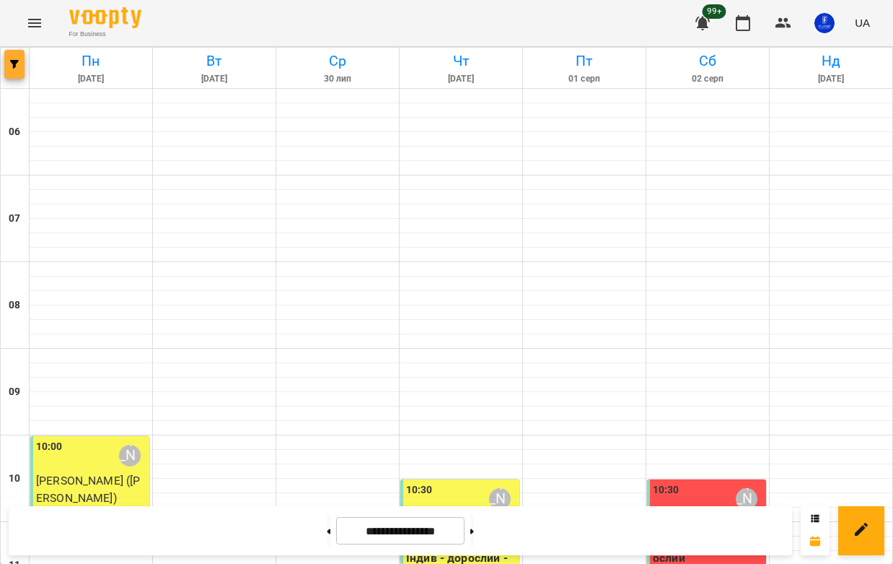
click at [15, 63] on icon "button" at bounding box center [14, 64] width 9 height 9
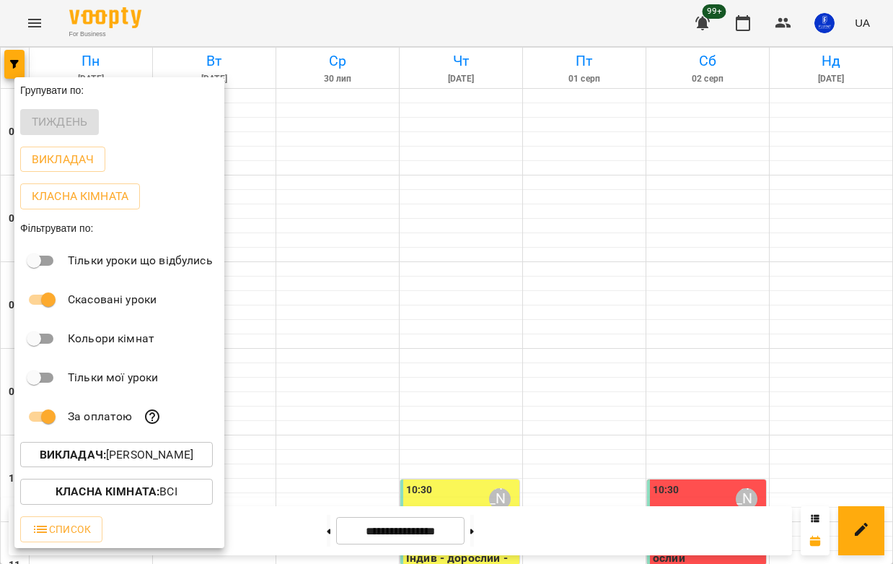
click at [492, 531] on div at bounding box center [446, 282] width 893 height 564
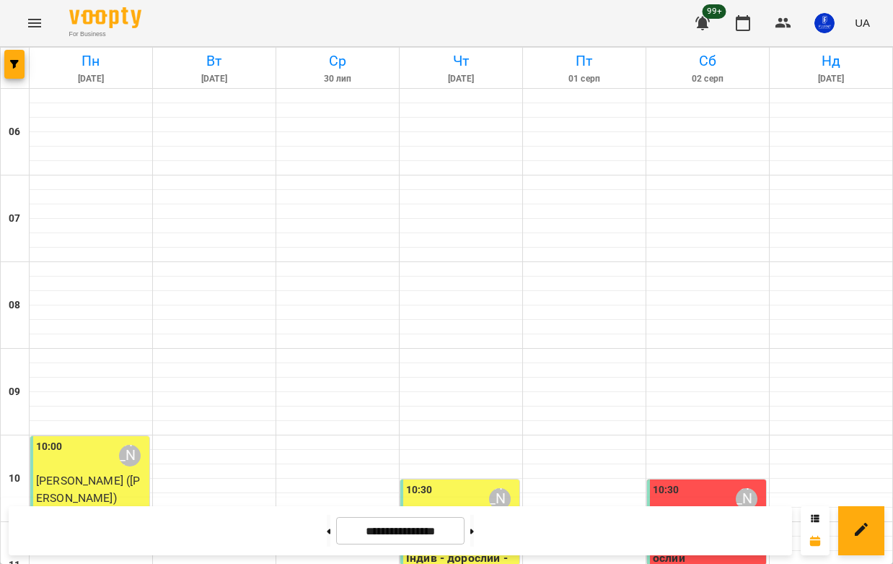
click at [492, 531] on div "Групувати по: Тиждень Викладач Класна кімната Фільтрувати по: Тільки уроки що в…" at bounding box center [446, 282] width 893 height 564
click at [474, 531] on button at bounding box center [472, 531] width 4 height 32
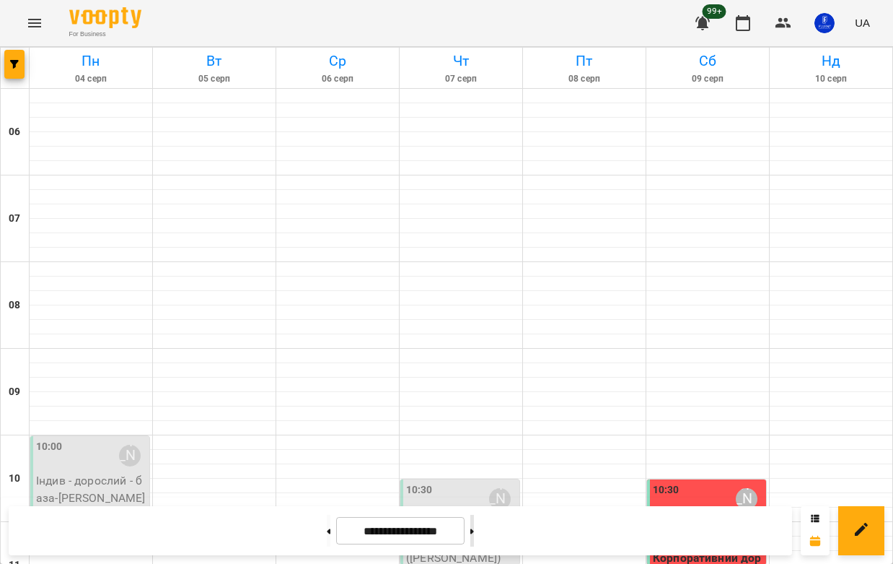
click at [474, 542] on button at bounding box center [472, 531] width 4 height 32
click at [474, 538] on button at bounding box center [472, 531] width 4 height 32
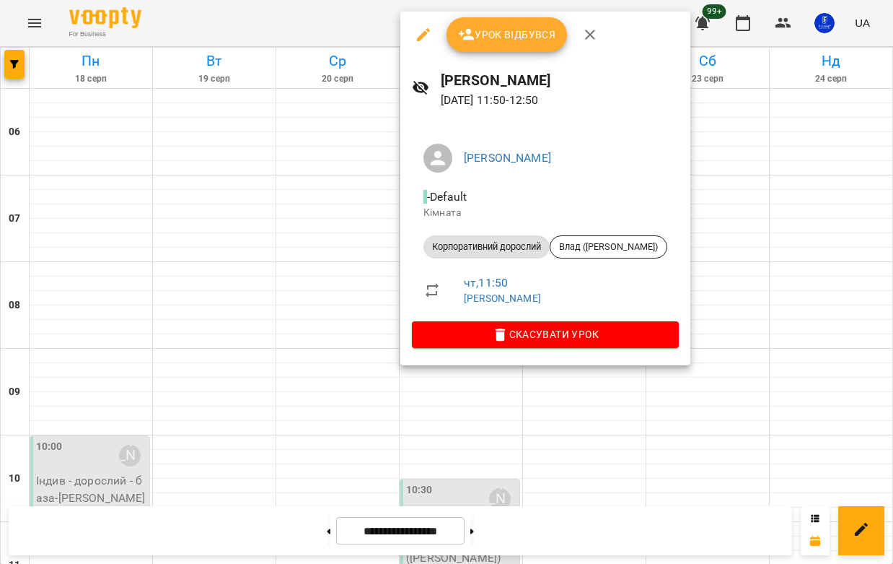
click at [719, 202] on div at bounding box center [446, 282] width 893 height 564
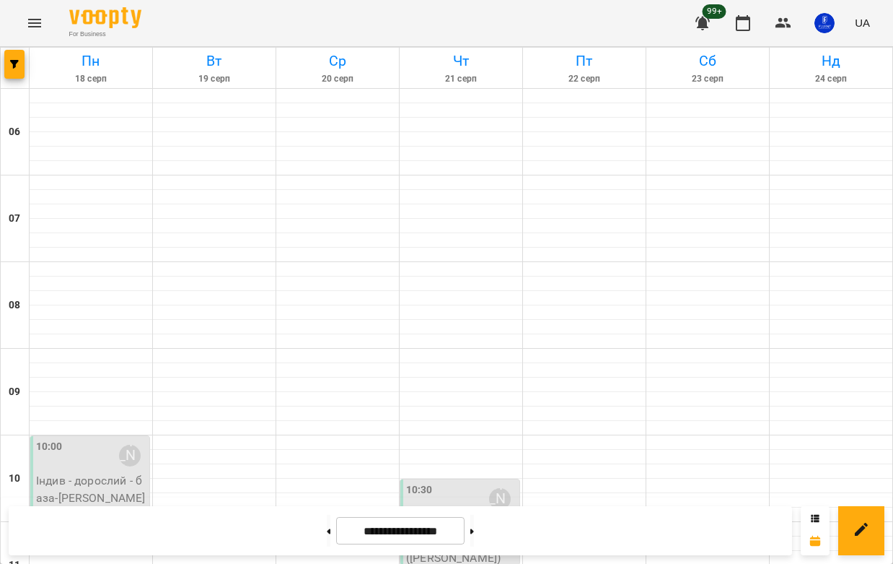
scroll to position [0, 0]
click at [327, 541] on button at bounding box center [329, 531] width 4 height 32
click at [327, 538] on button at bounding box center [329, 531] width 4 height 32
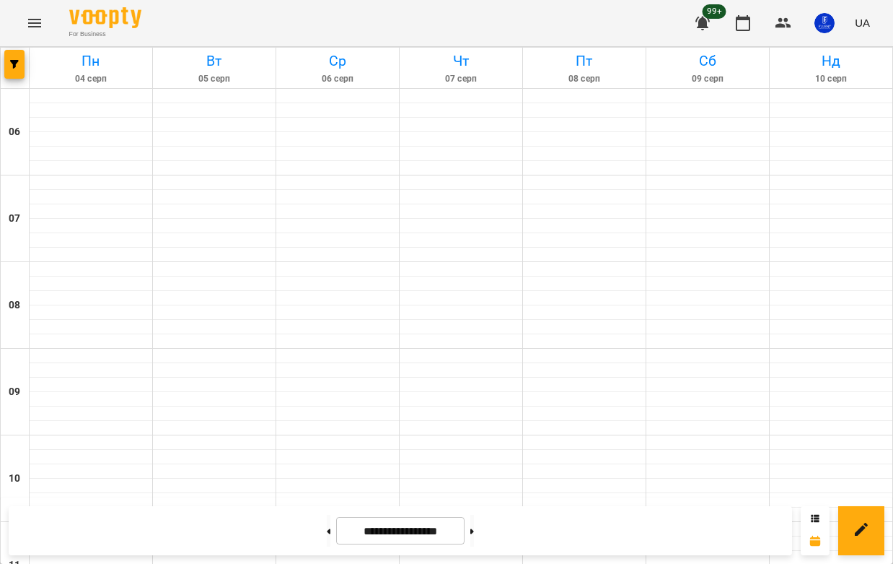
scroll to position [675, 0]
click at [327, 527] on button at bounding box center [329, 531] width 4 height 32
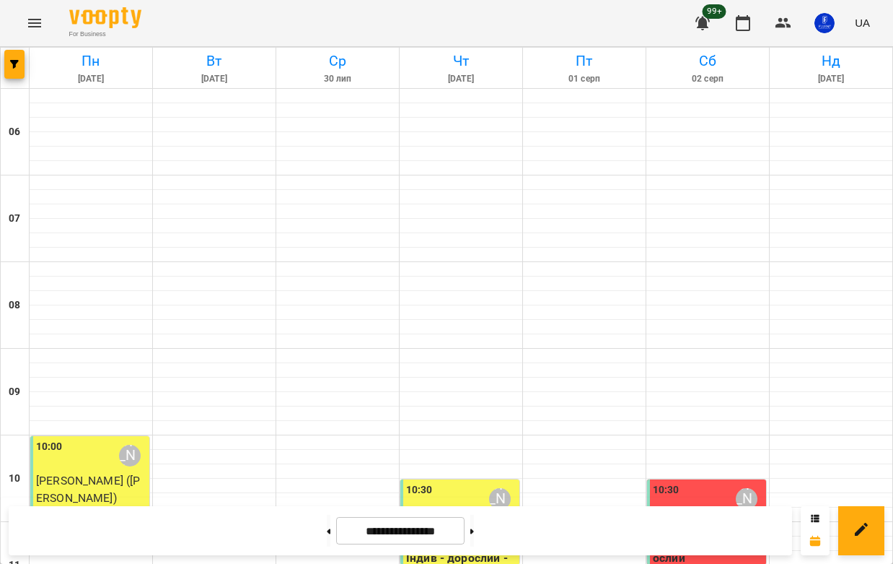
scroll to position [175, 0]
click at [721, 515] on p "0" at bounding box center [708, 523] width 110 height 17
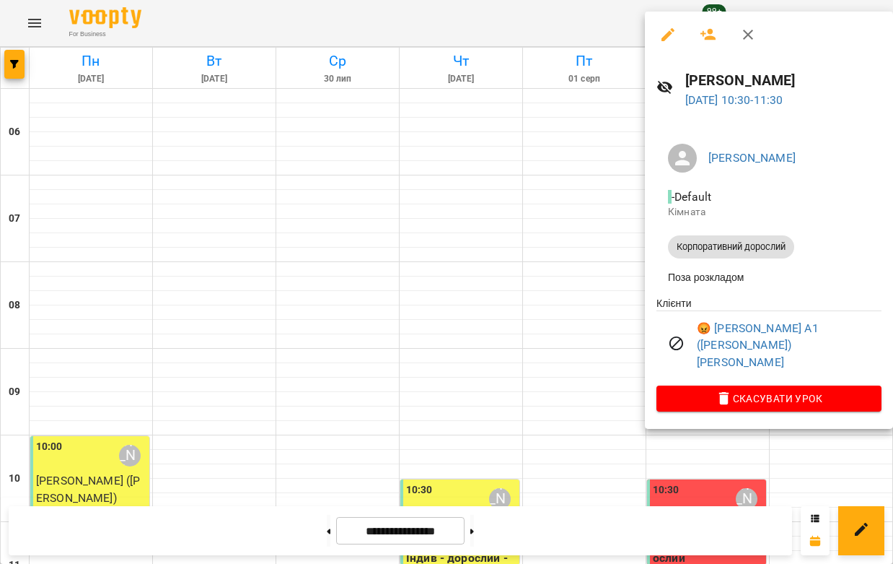
click at [586, 282] on div at bounding box center [446, 282] width 893 height 564
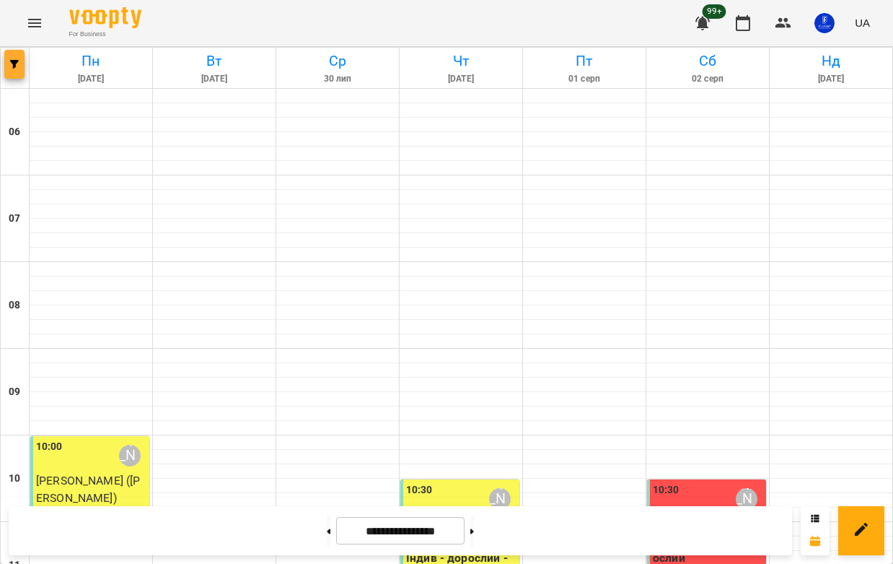
click at [14, 68] on icon "button" at bounding box center [14, 64] width 9 height 9
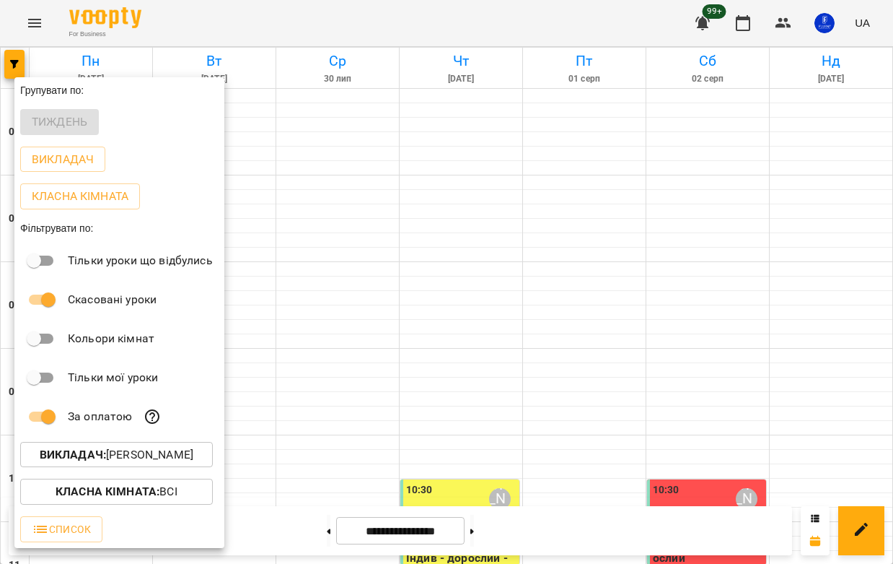
click at [343, 206] on div at bounding box center [446, 282] width 893 height 564
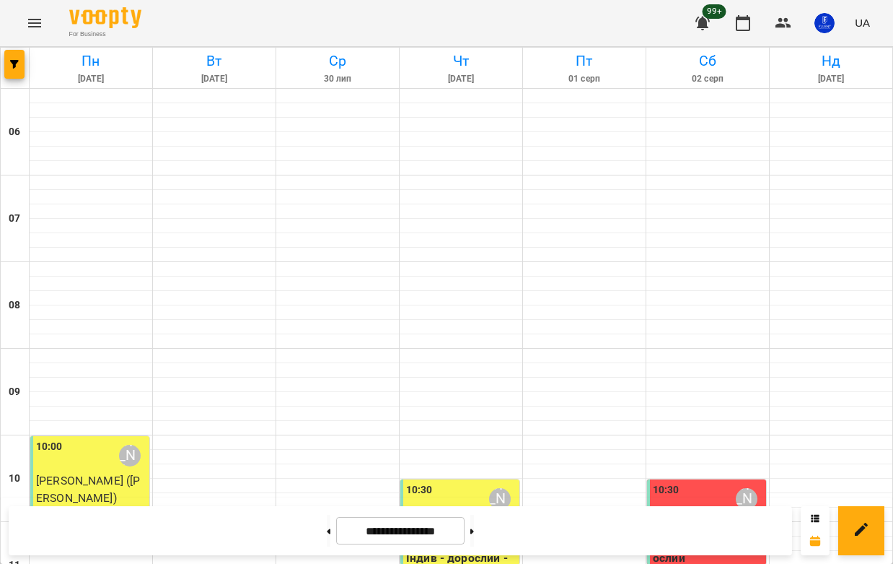
scroll to position [673, 0]
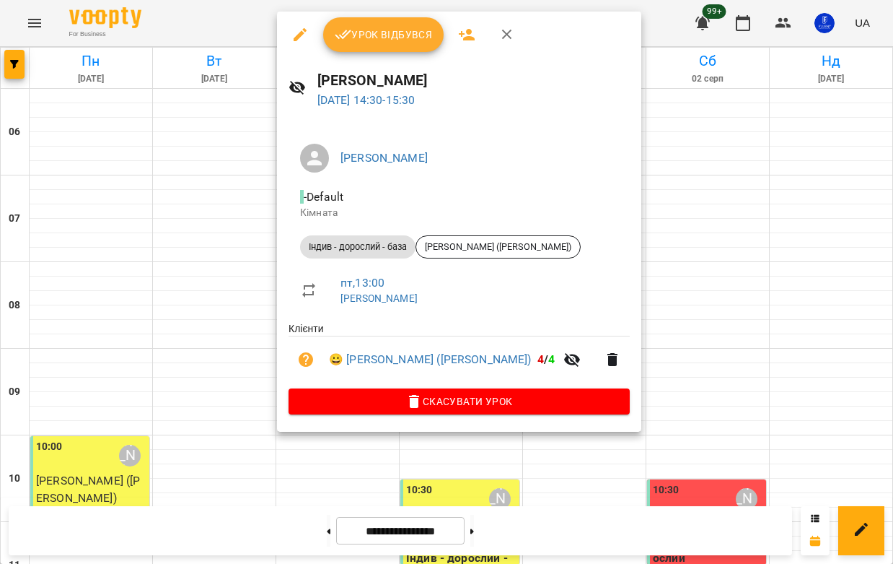
click at [587, 209] on div at bounding box center [446, 282] width 893 height 564
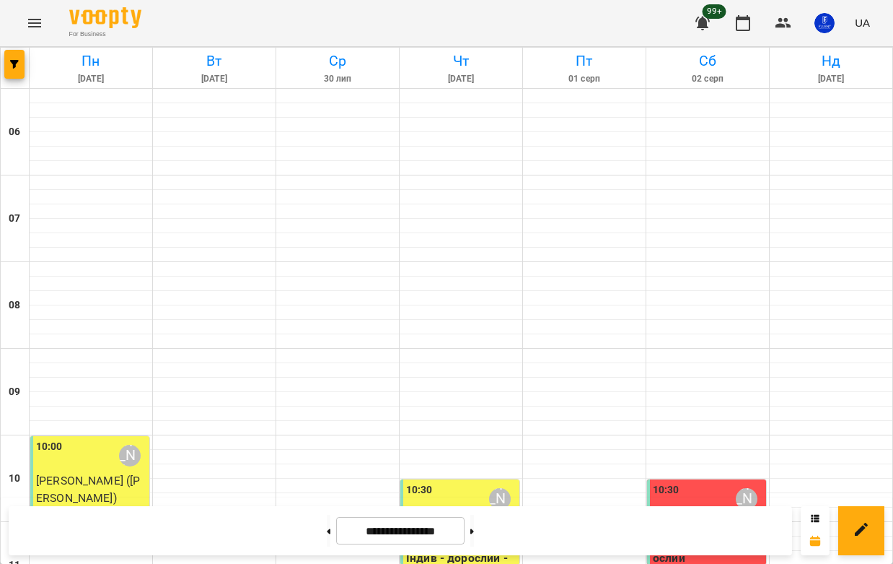
scroll to position [1006, 0]
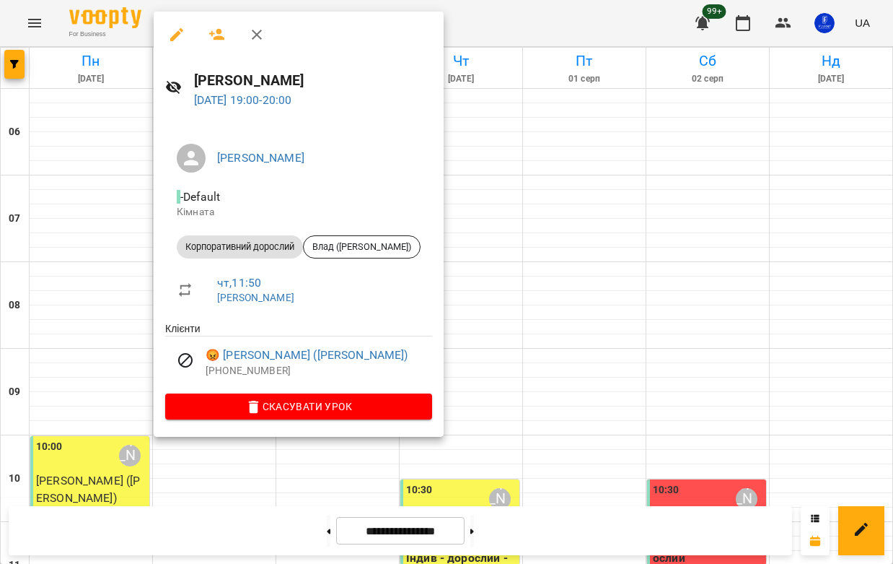
click at [493, 229] on div at bounding box center [446, 282] width 893 height 564
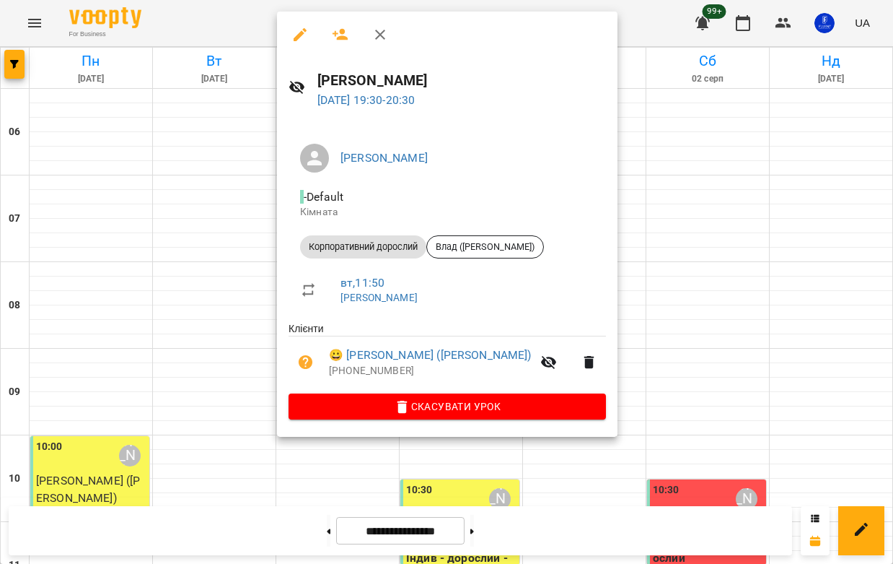
click at [582, 227] on div at bounding box center [446, 282] width 893 height 564
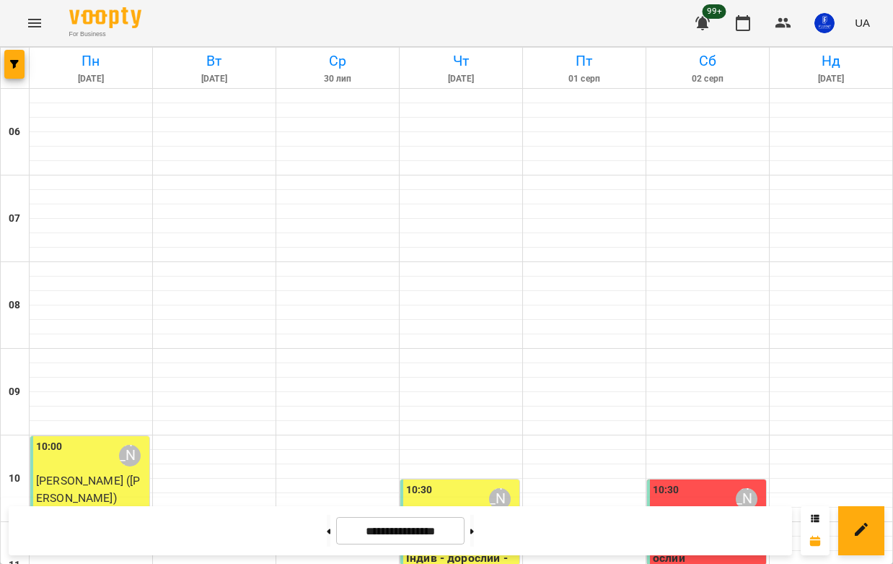
scroll to position [1149, 0]
click at [474, 523] on button at bounding box center [472, 531] width 4 height 32
type input "**********"
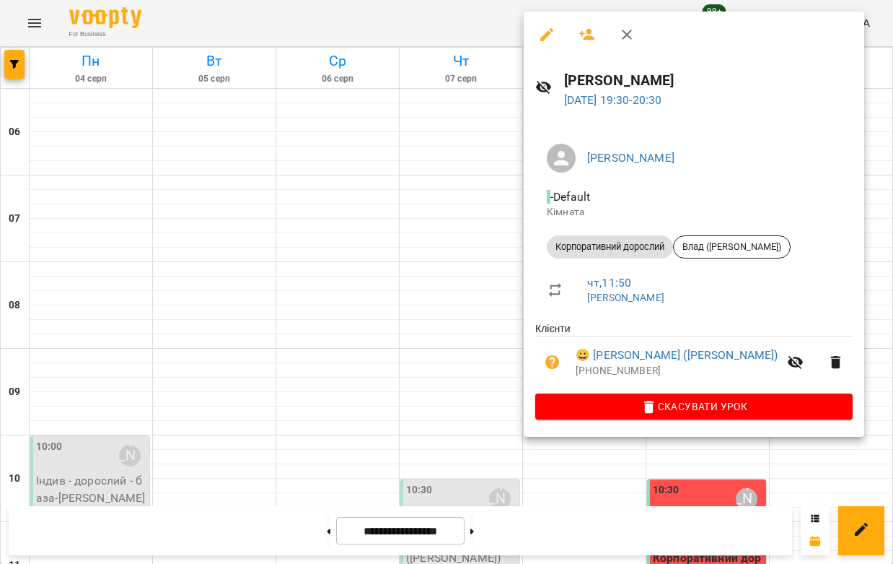
click at [470, 248] on div at bounding box center [446, 282] width 893 height 564
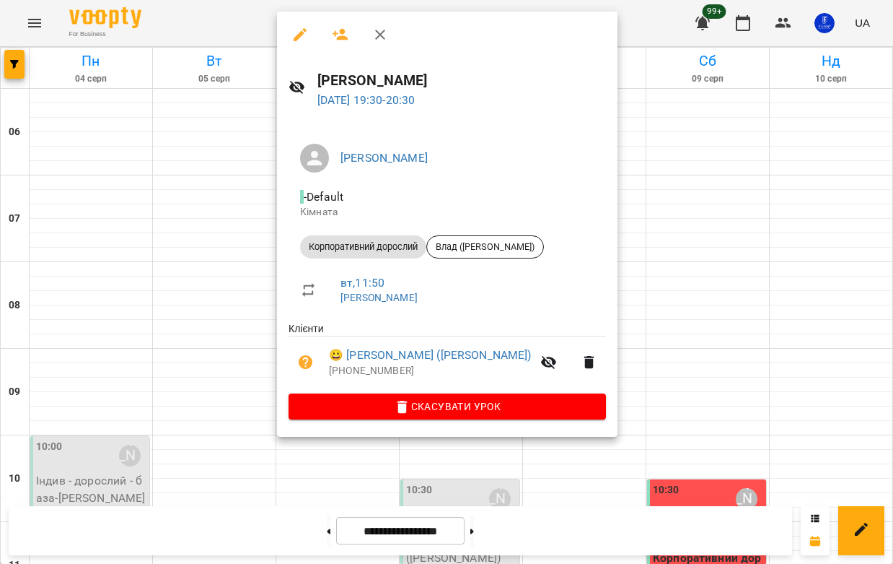
click at [631, 220] on div at bounding box center [446, 282] width 893 height 564
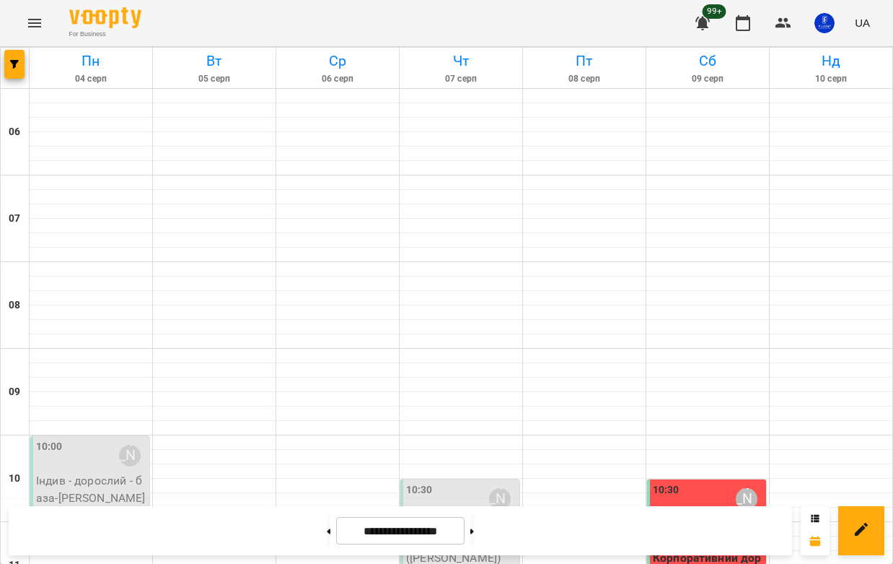
scroll to position [419, 0]
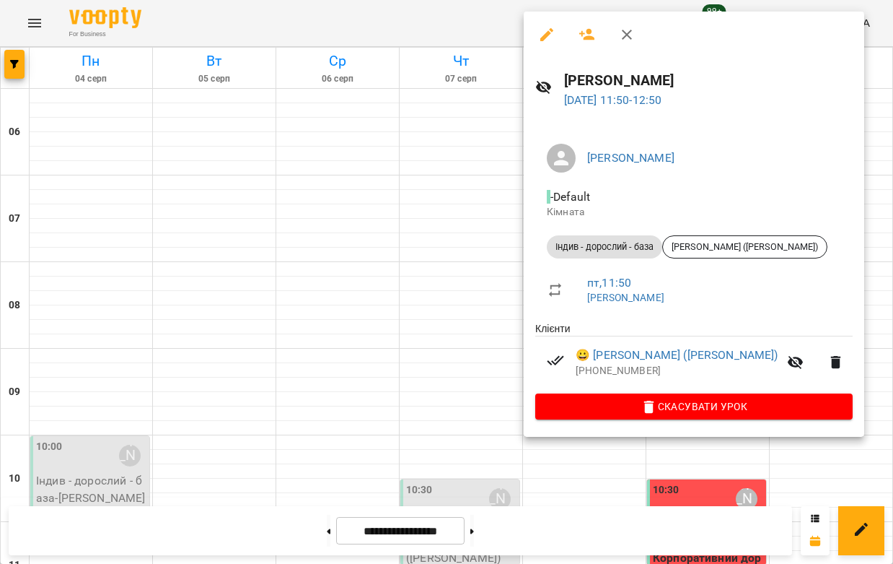
click at [442, 282] on div at bounding box center [446, 282] width 893 height 564
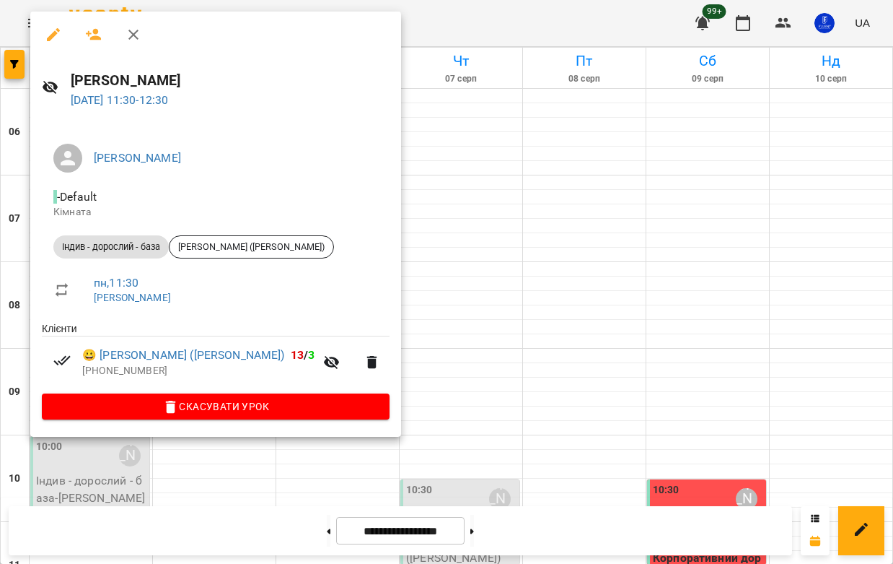
click at [445, 211] on div at bounding box center [446, 282] width 893 height 564
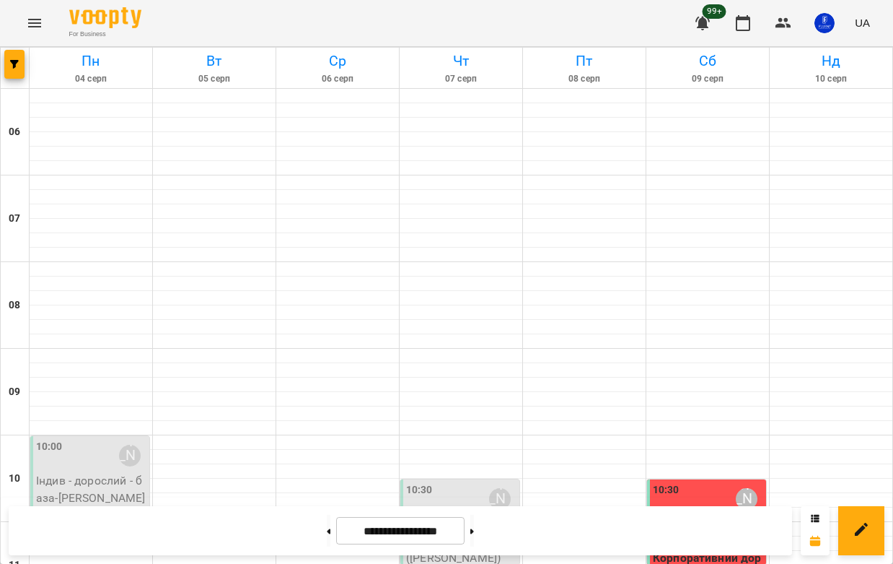
scroll to position [293, 0]
click at [684, 515] on p "[PERSON_NAME] ([PERSON_NAME])" at bounding box center [708, 532] width 110 height 34
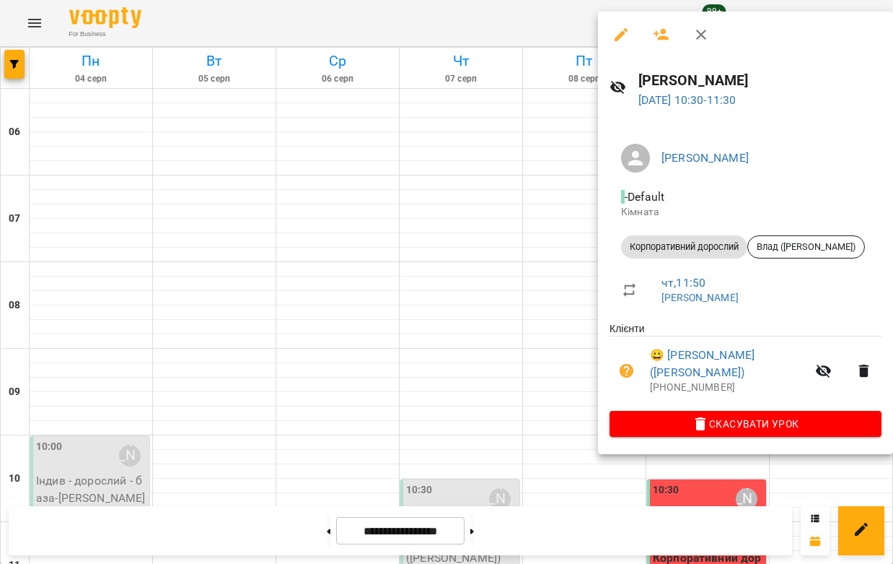
click at [410, 333] on div at bounding box center [446, 282] width 893 height 564
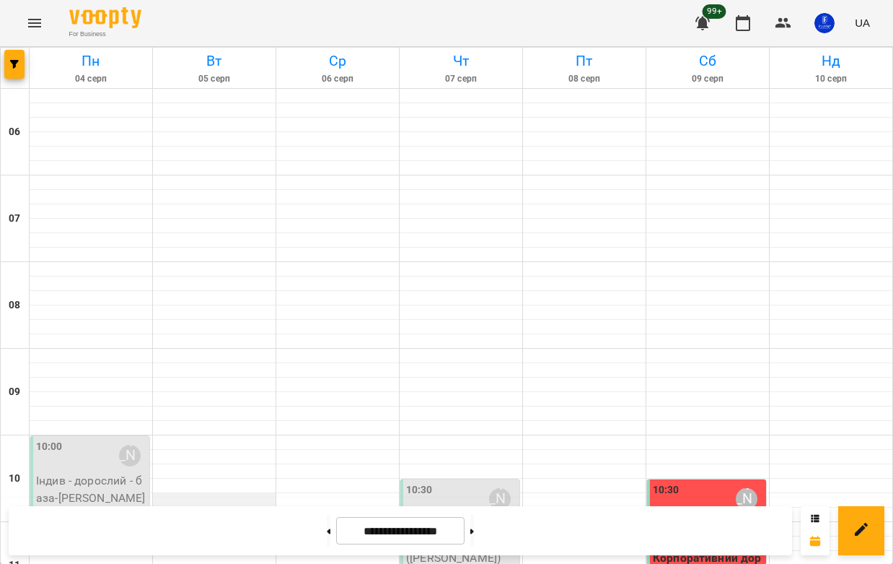
scroll to position [97, 0]
click at [38, 25] on icon "Menu" at bounding box center [34, 22] width 17 height 17
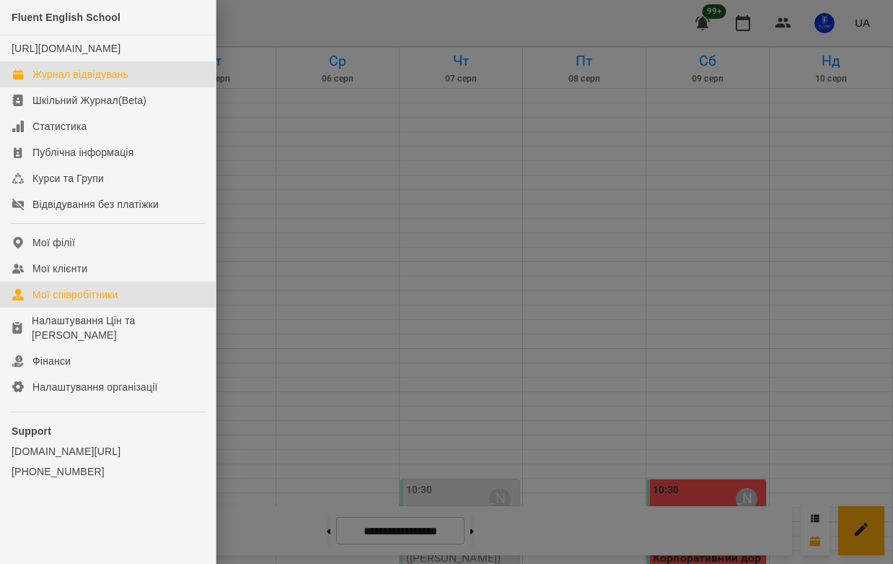
click at [102, 302] on div "Мої співробітники" at bounding box center [75, 294] width 86 height 14
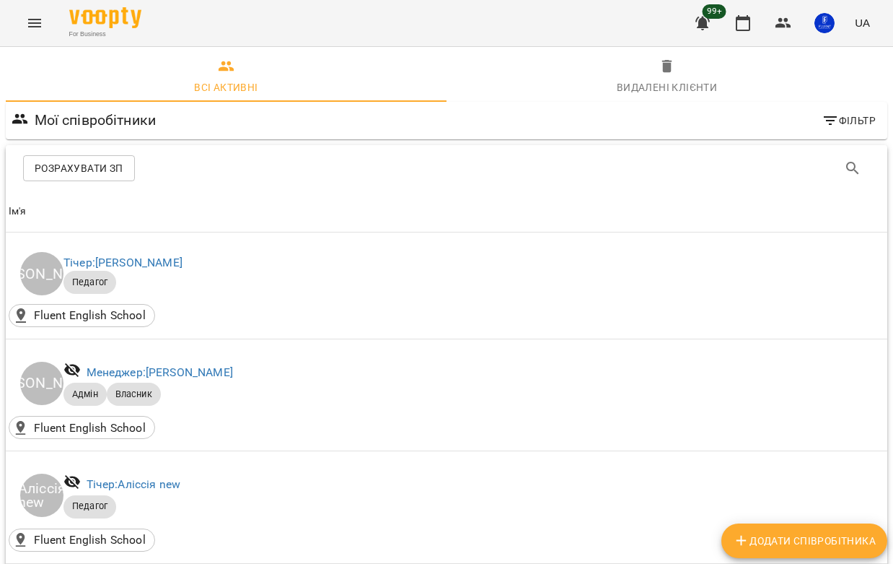
scroll to position [1636, 0]
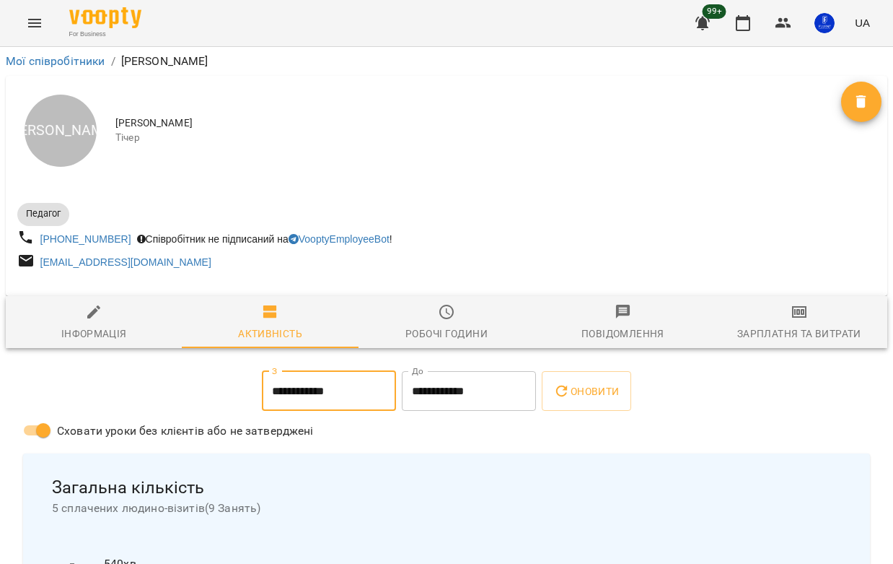
click at [359, 411] on input "**********" at bounding box center [329, 391] width 134 height 40
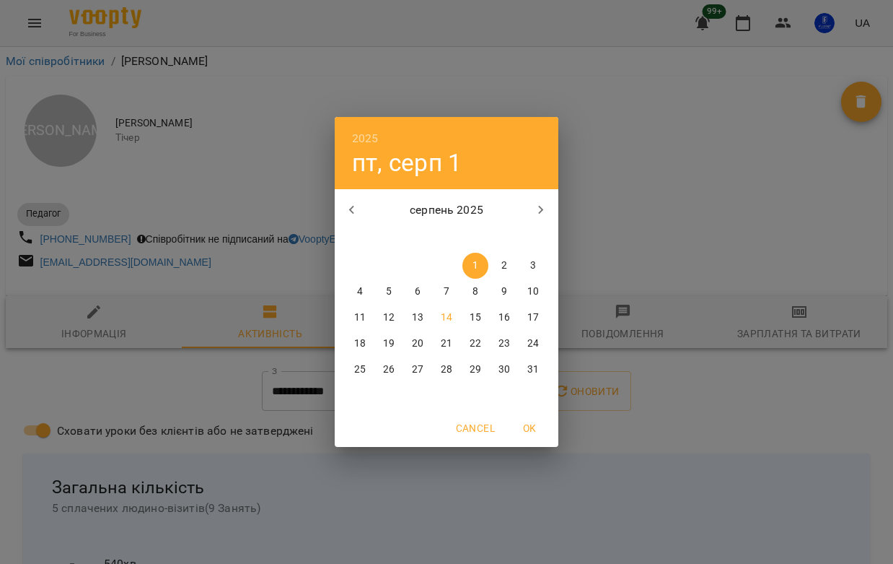
click at [354, 203] on icon "button" at bounding box center [351, 209] width 17 height 17
click at [360, 360] on button "28" at bounding box center [360, 369] width 26 height 26
type input "**********"
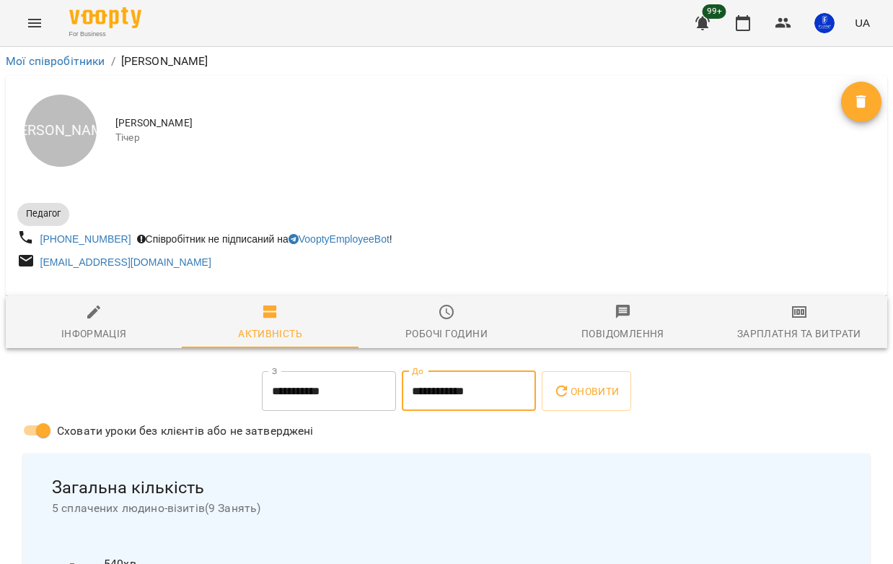
click at [424, 404] on input "**********" at bounding box center [469, 391] width 134 height 40
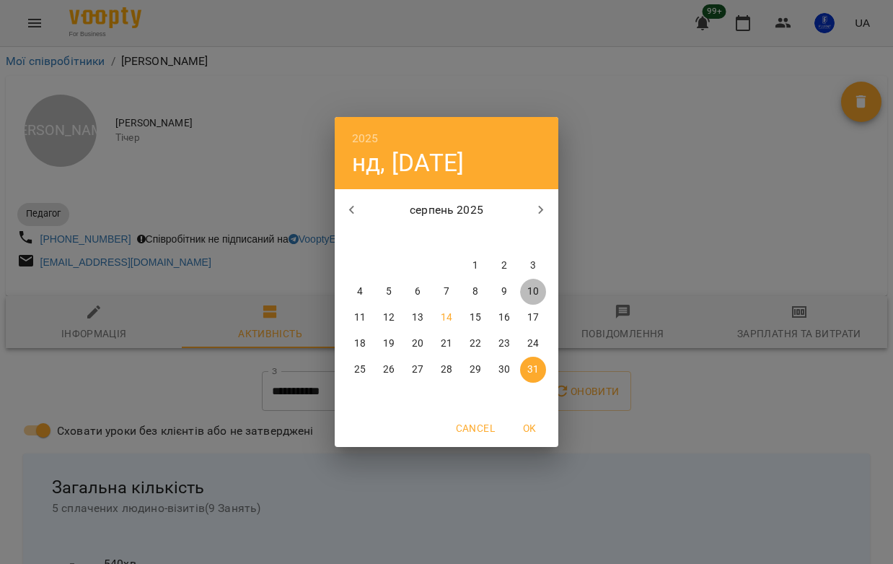
click at [531, 286] on p "10" at bounding box center [534, 291] width 12 height 14
type input "**********"
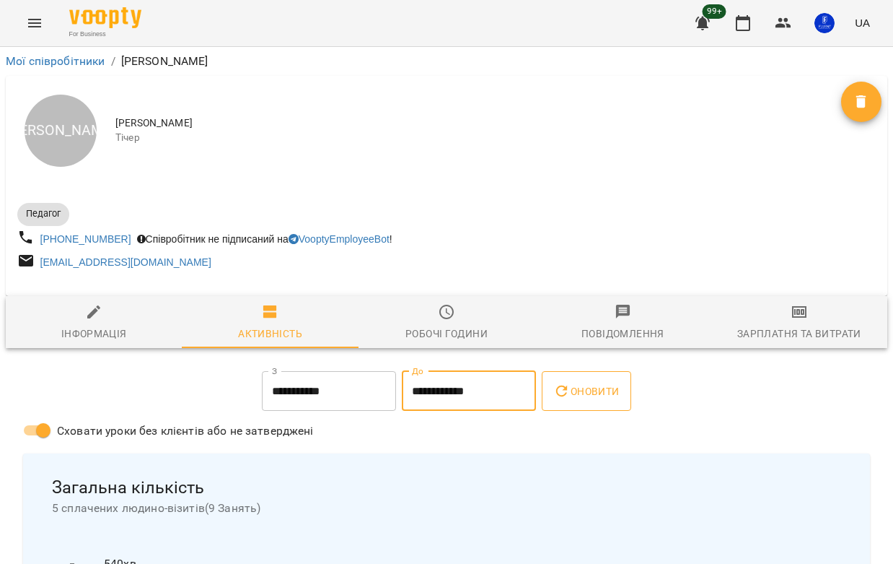
click at [590, 377] on button "Оновити" at bounding box center [586, 391] width 89 height 40
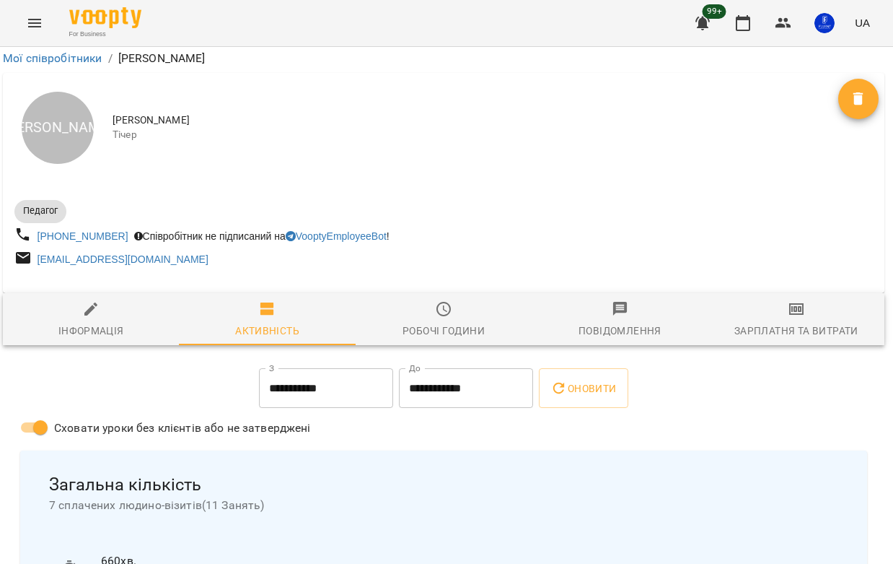
scroll to position [154, 3]
click at [594, 380] on span "Оновити" at bounding box center [584, 388] width 66 height 17
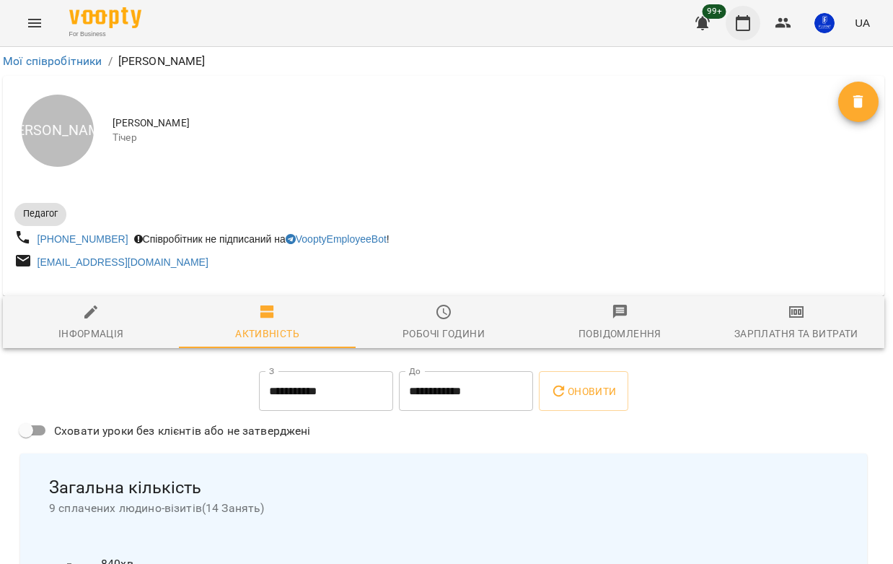
click at [743, 22] on icon "button" at bounding box center [743, 22] width 17 height 17
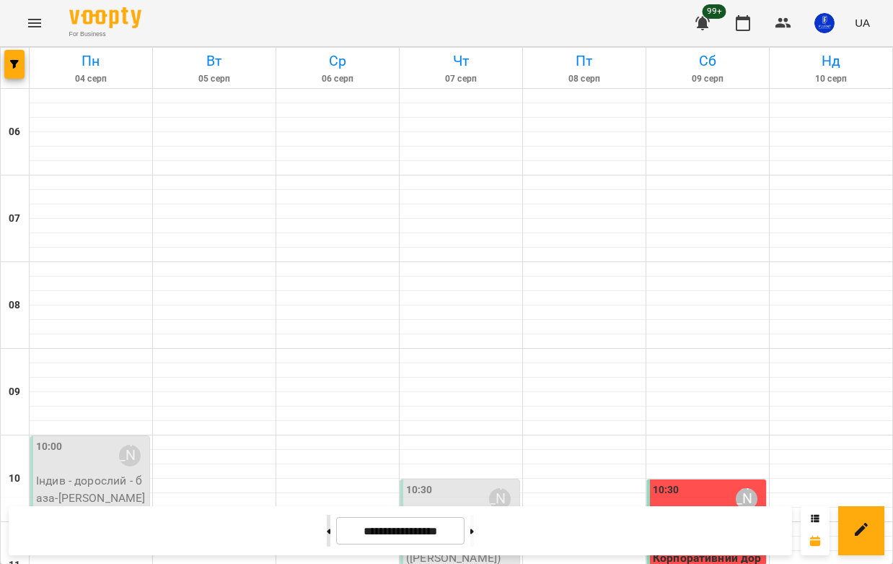
click at [327, 532] on icon at bounding box center [329, 531] width 4 height 6
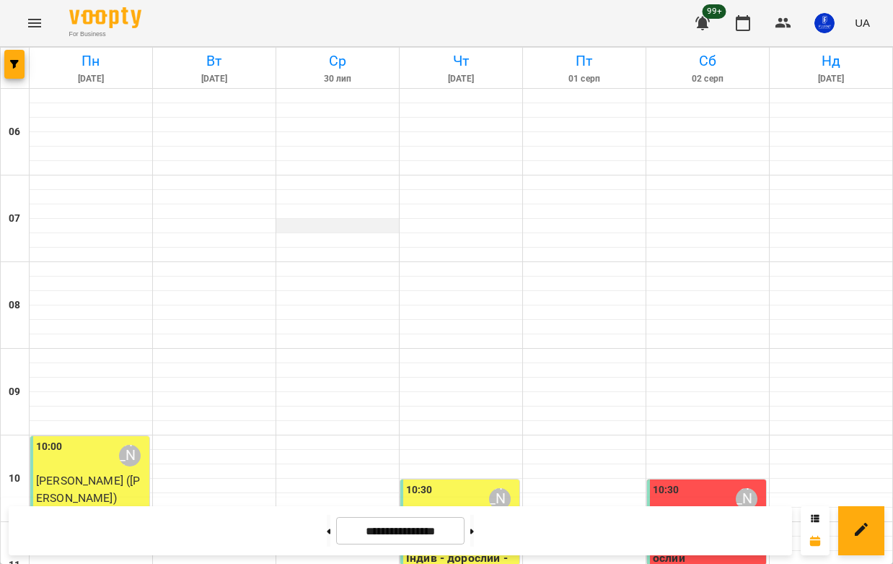
scroll to position [173, 0]
click at [491, 549] on p "Індив - дорослий - база" at bounding box center [461, 566] width 110 height 34
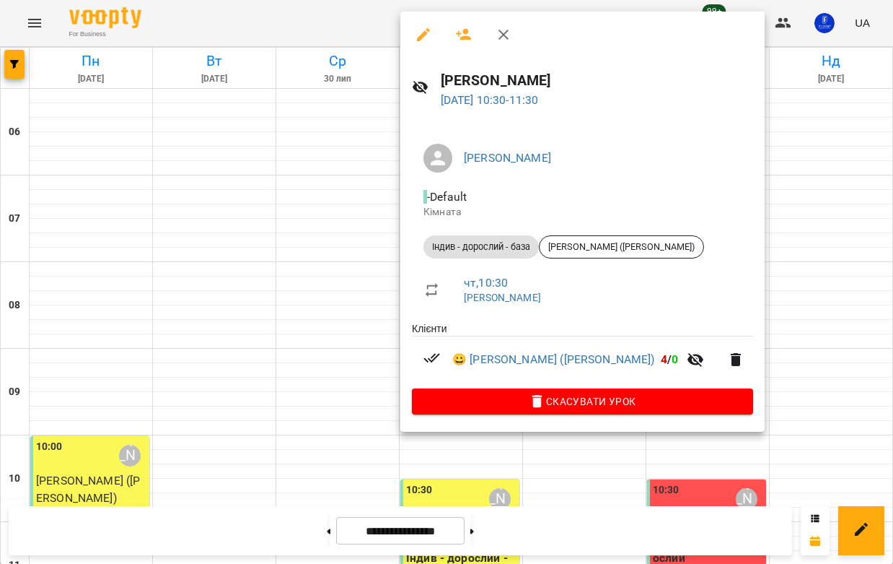
click at [699, 233] on div at bounding box center [446, 282] width 893 height 564
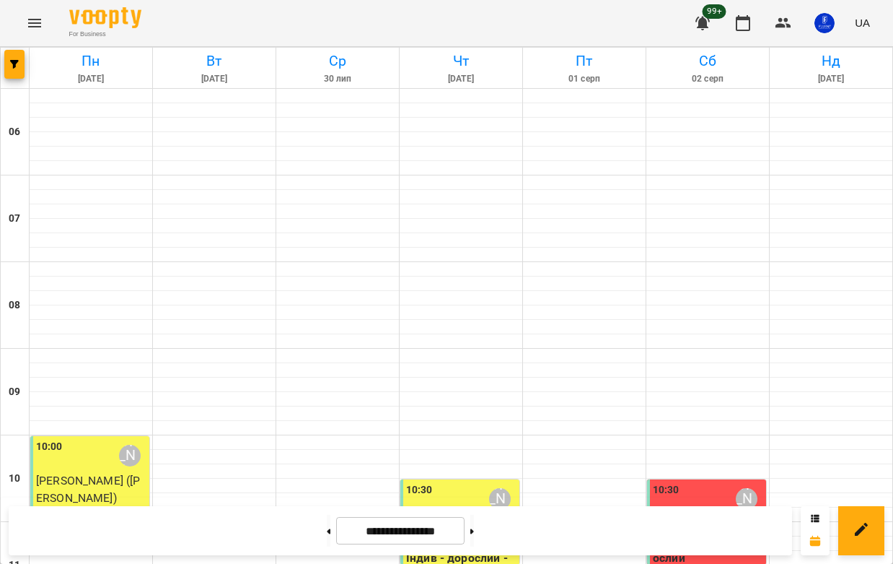
click at [671, 482] on div "10:30" at bounding box center [666, 498] width 27 height 33
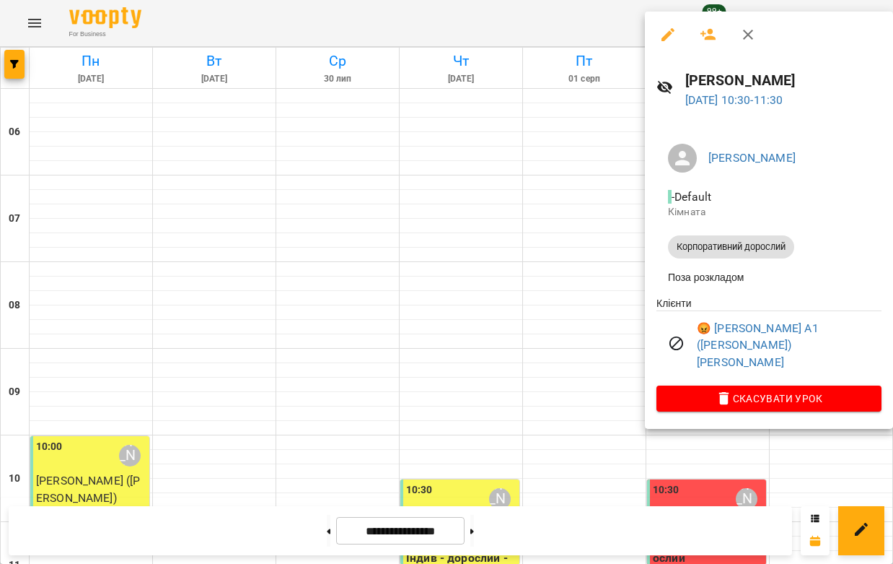
click at [585, 240] on div at bounding box center [446, 282] width 893 height 564
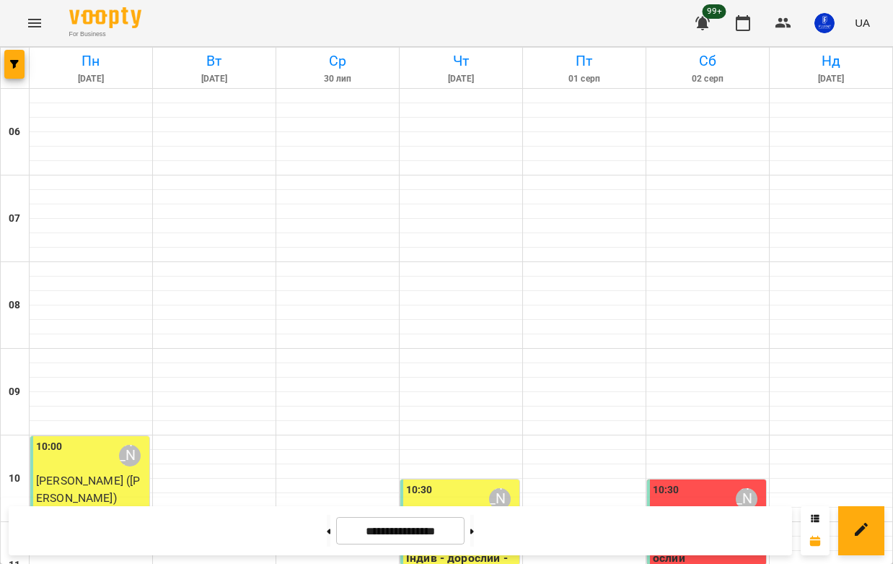
scroll to position [522, 0]
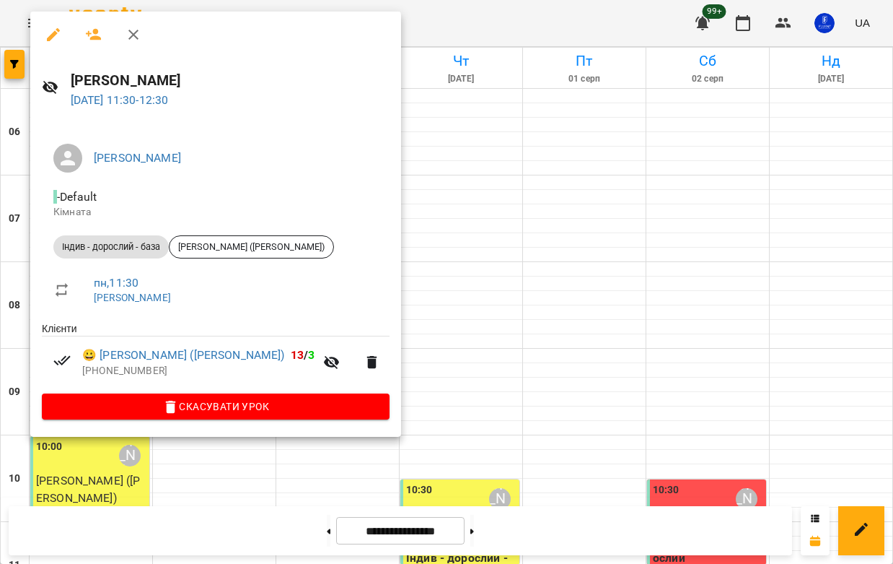
click at [400, 235] on div at bounding box center [446, 282] width 893 height 564
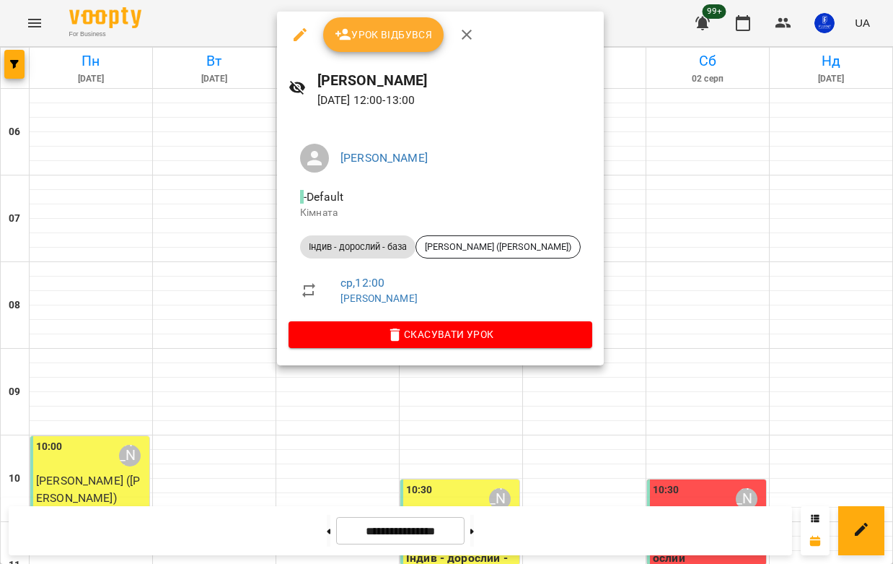
click at [595, 179] on div at bounding box center [446, 282] width 893 height 564
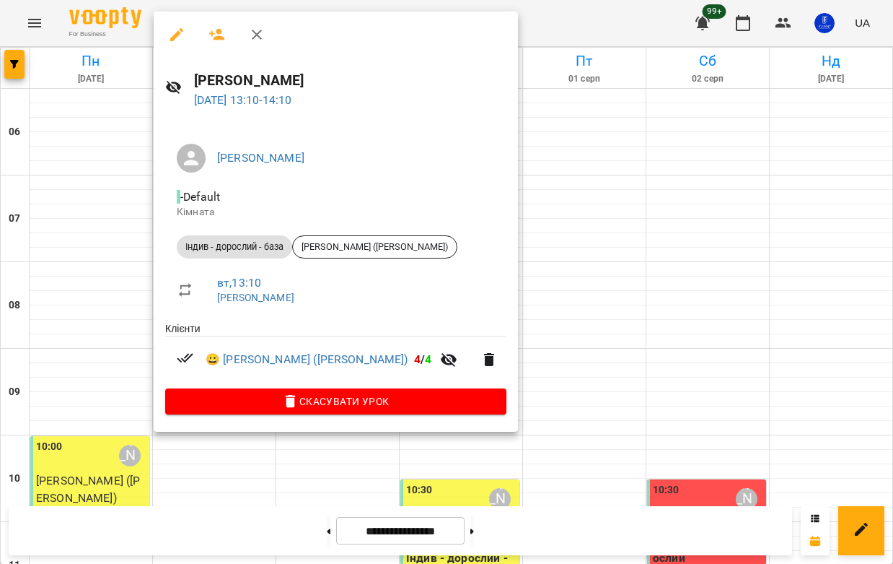
click at [491, 240] on div at bounding box center [446, 282] width 893 height 564
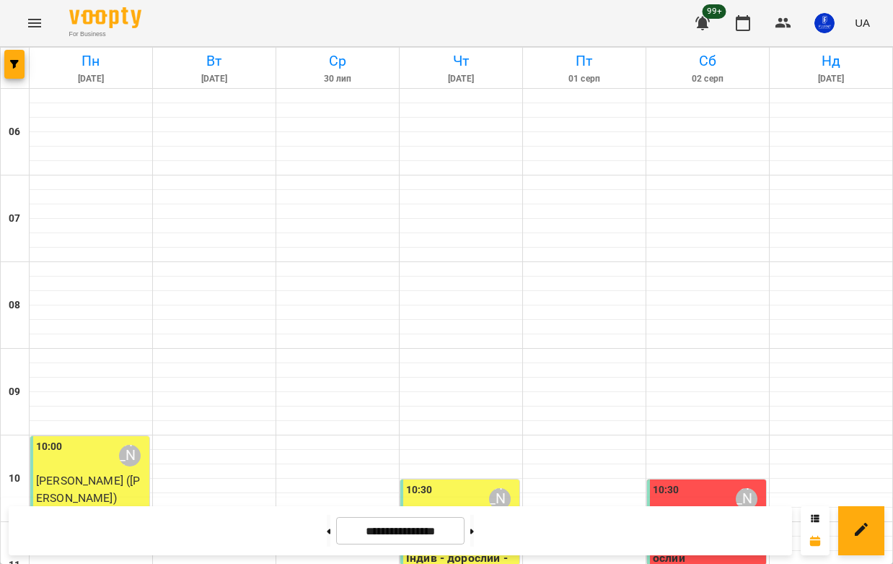
scroll to position [1149, 0]
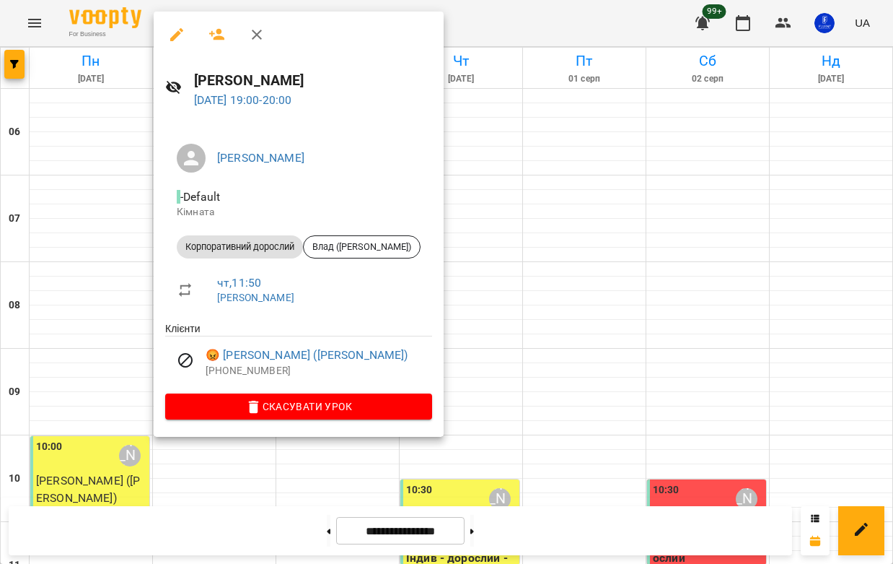
click at [509, 250] on div at bounding box center [446, 282] width 893 height 564
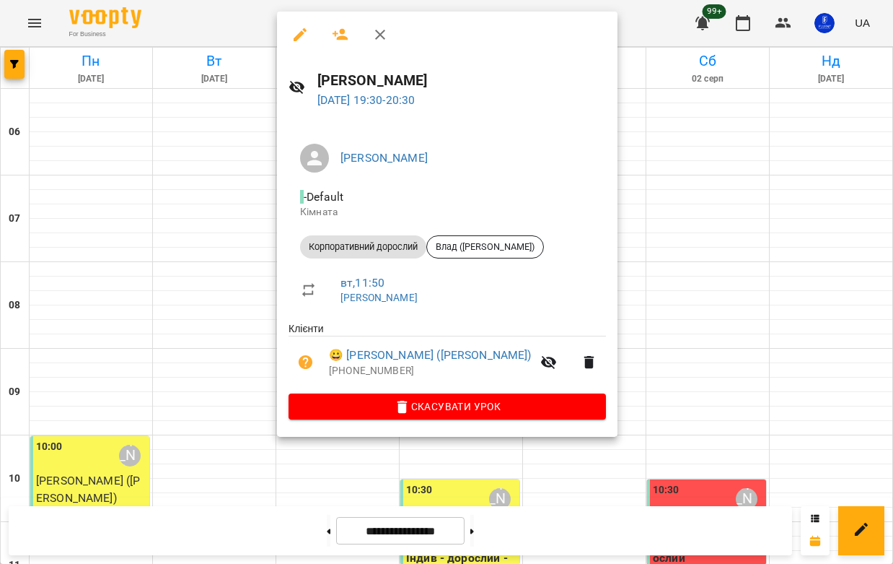
click at [586, 203] on div at bounding box center [446, 282] width 893 height 564
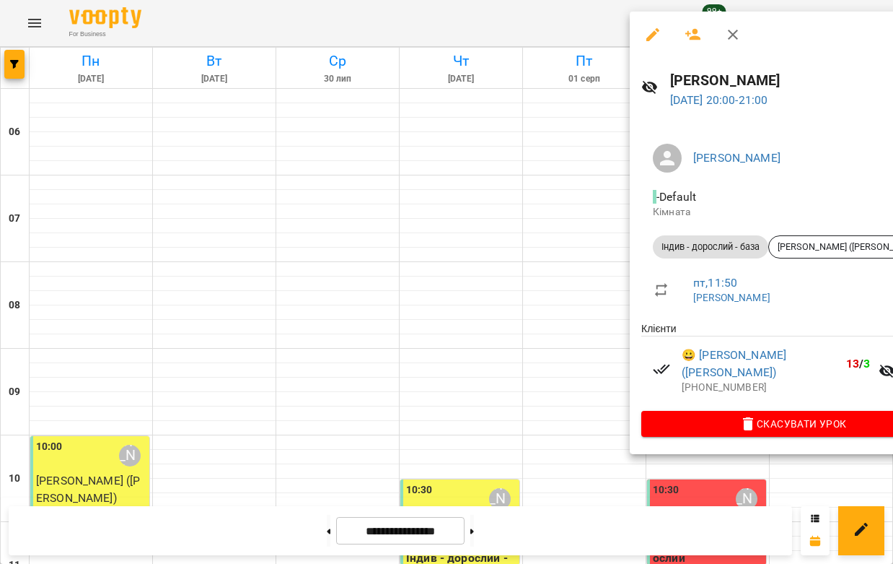
click at [566, 246] on div at bounding box center [446, 282] width 893 height 564
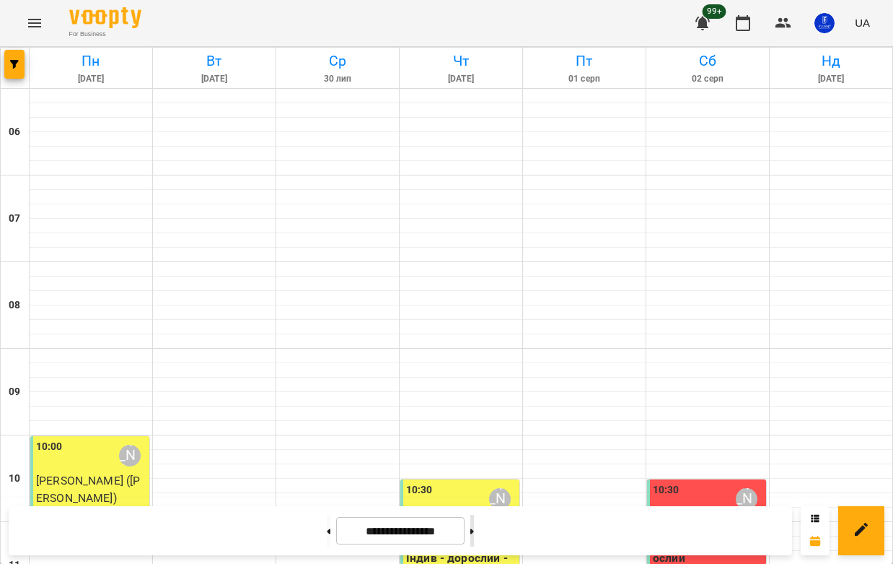
click at [474, 521] on button at bounding box center [472, 531] width 4 height 32
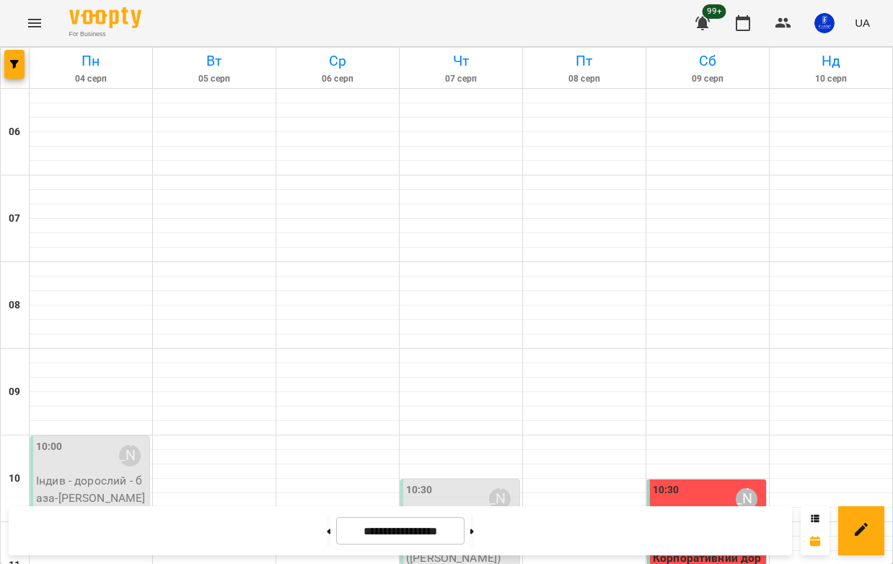
scroll to position [287, 0]
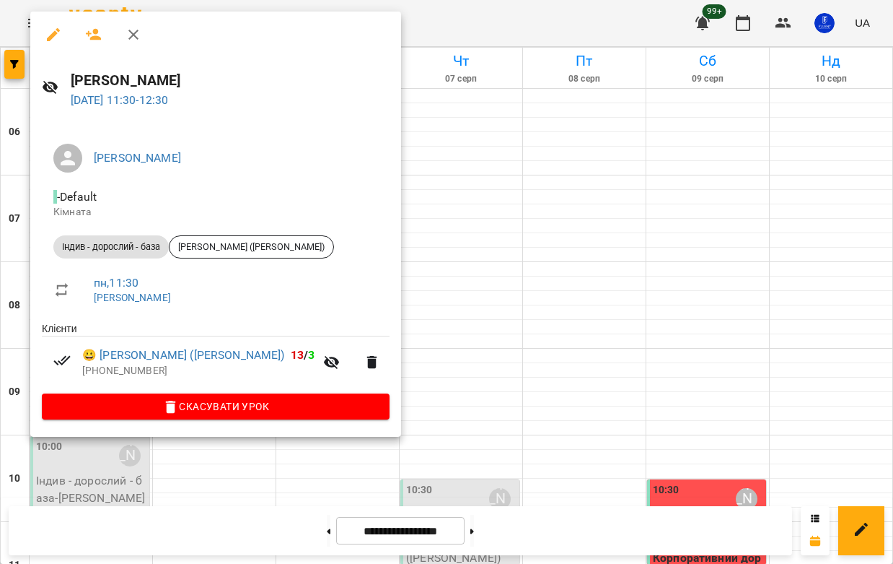
click at [342, 186] on div at bounding box center [446, 282] width 893 height 564
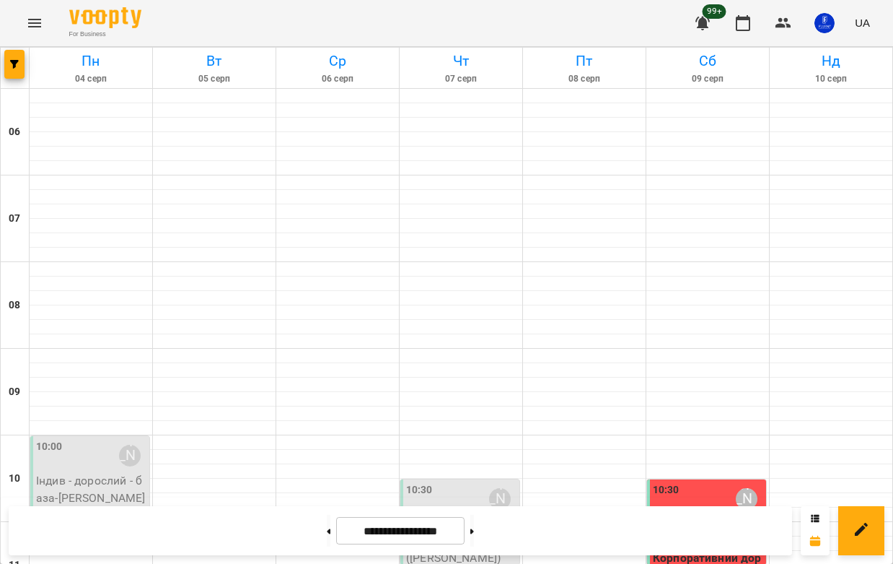
click at [654, 482] on div "10:30" at bounding box center [666, 498] width 27 height 33
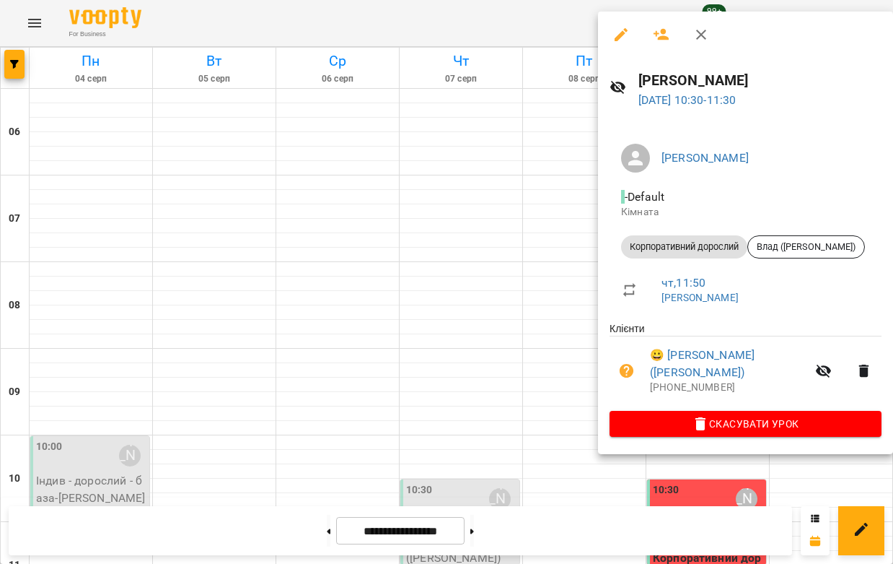
click at [538, 154] on div at bounding box center [446, 282] width 893 height 564
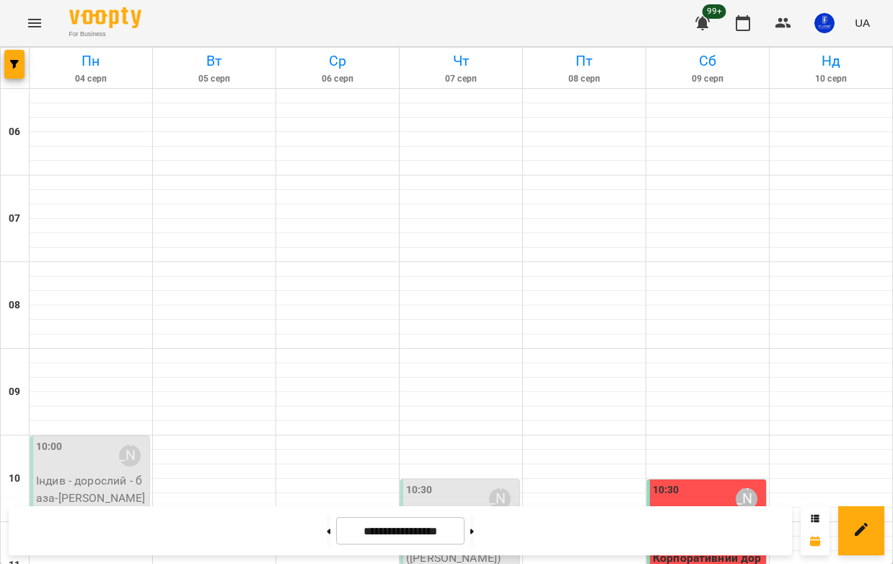
scroll to position [535, 0]
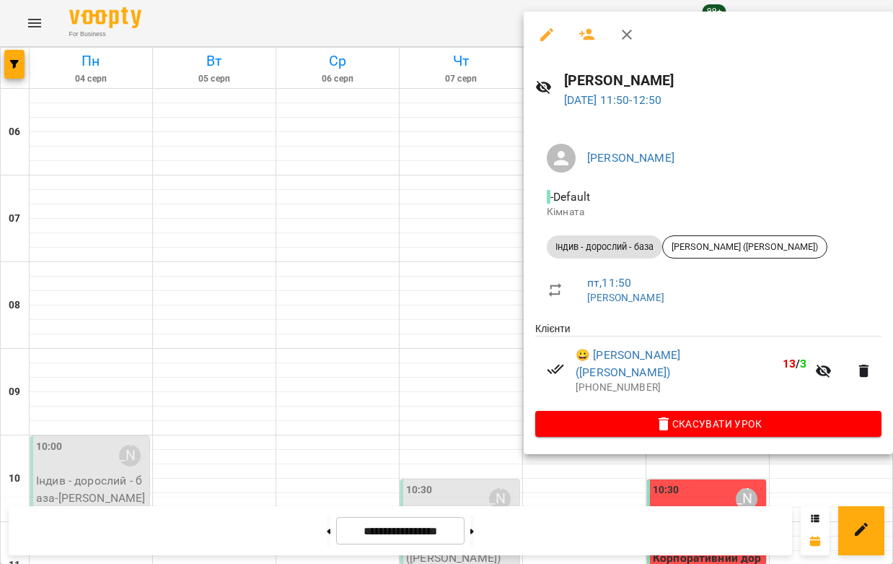
click at [442, 268] on div at bounding box center [446, 282] width 893 height 564
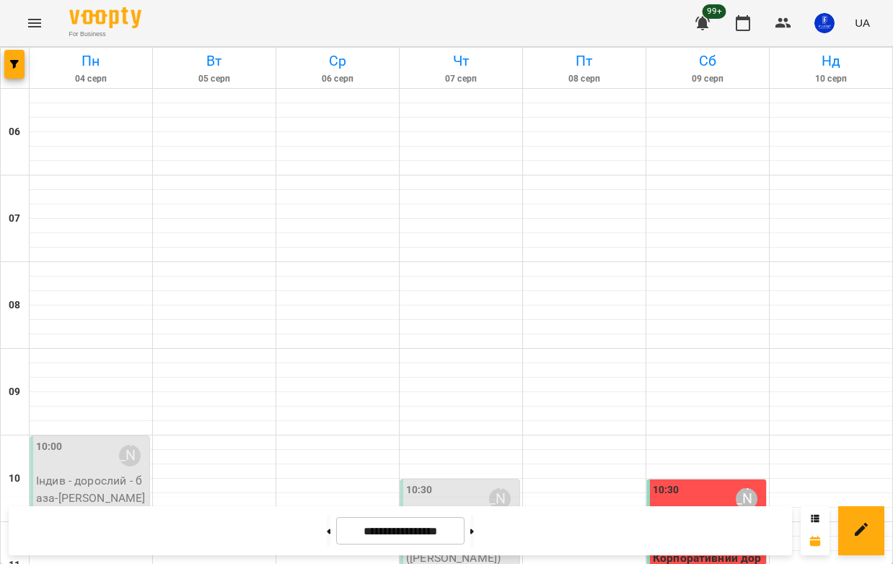
scroll to position [1149, 0]
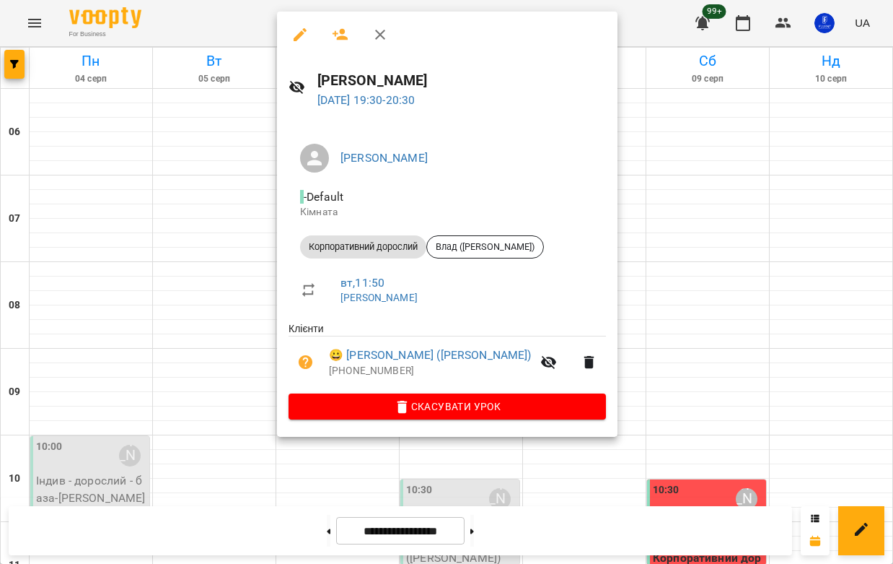
click at [647, 222] on div at bounding box center [446, 282] width 893 height 564
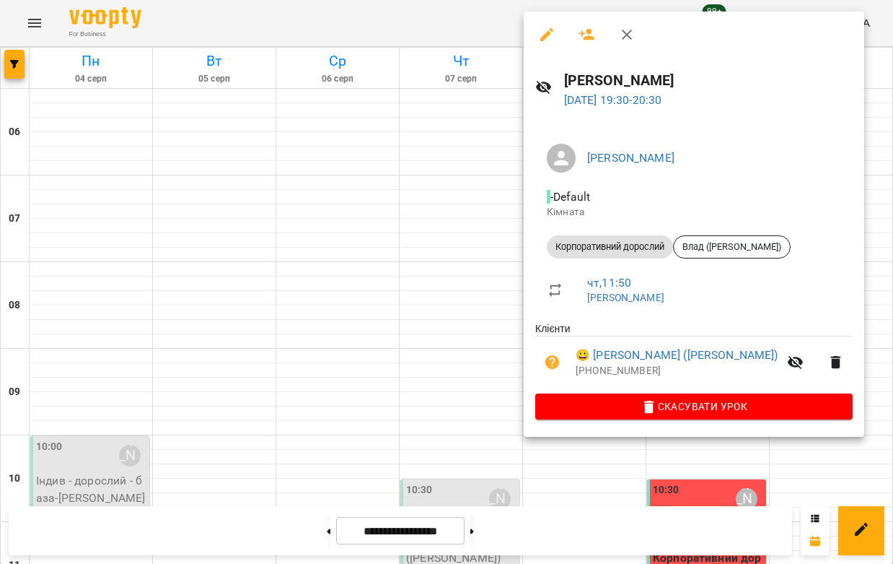
click at [441, 406] on div at bounding box center [446, 282] width 893 height 564
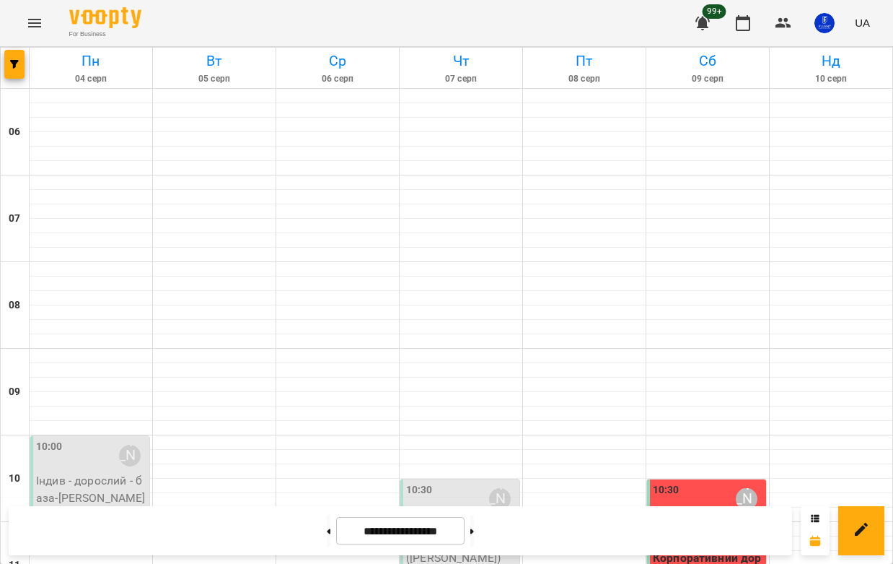
scroll to position [748, 0]
click at [328, 529] on icon at bounding box center [330, 530] width 4 height 5
type input "**********"
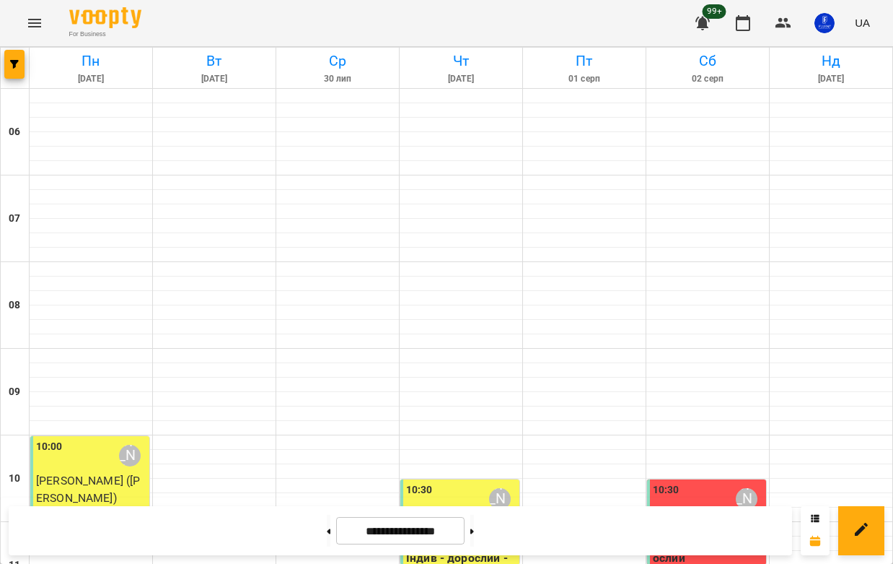
scroll to position [3, 0]
